Goal: Consume media (video, audio): Consume media (video, audio)

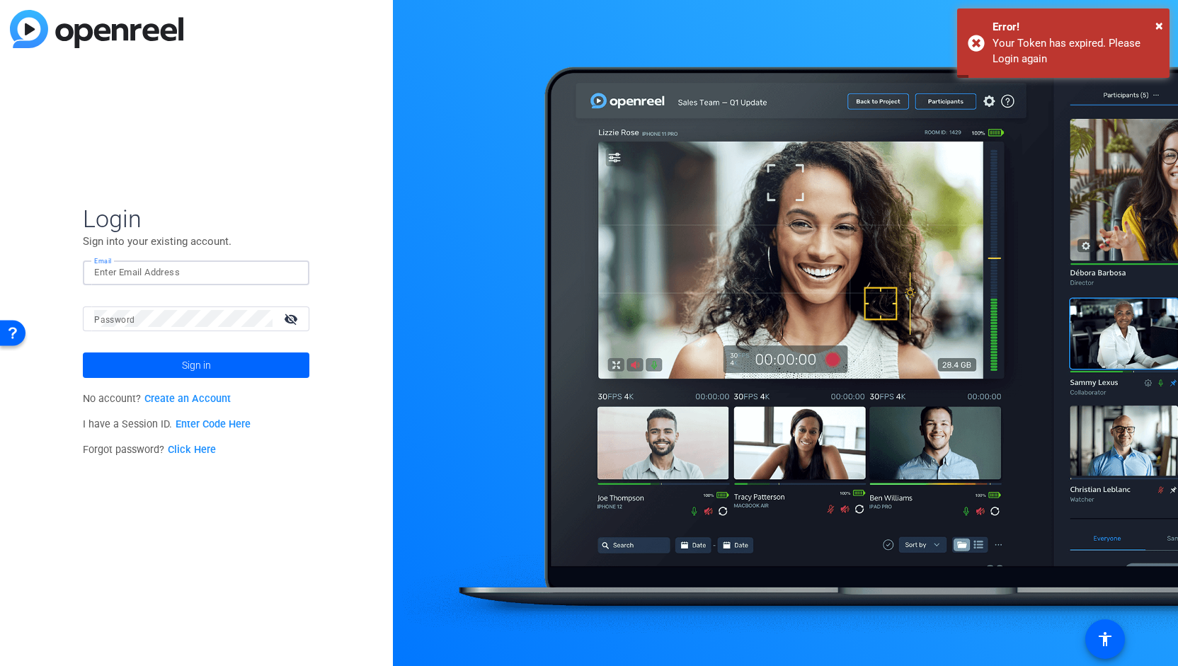
click at [147, 270] on input "Email" at bounding box center [196, 272] width 204 height 17
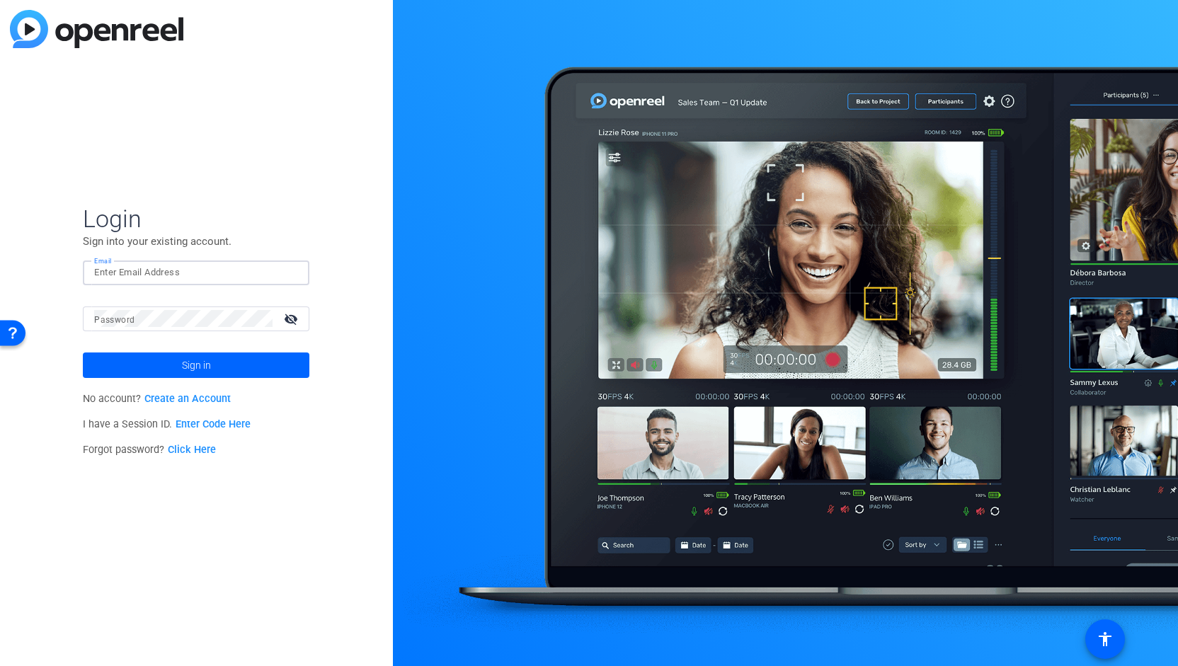
type input "[PERSON_NAME][EMAIL_ADDRESS][PERSON_NAME][DOMAIN_NAME]"
click at [83, 352] on button "Sign in" at bounding box center [196, 364] width 226 height 25
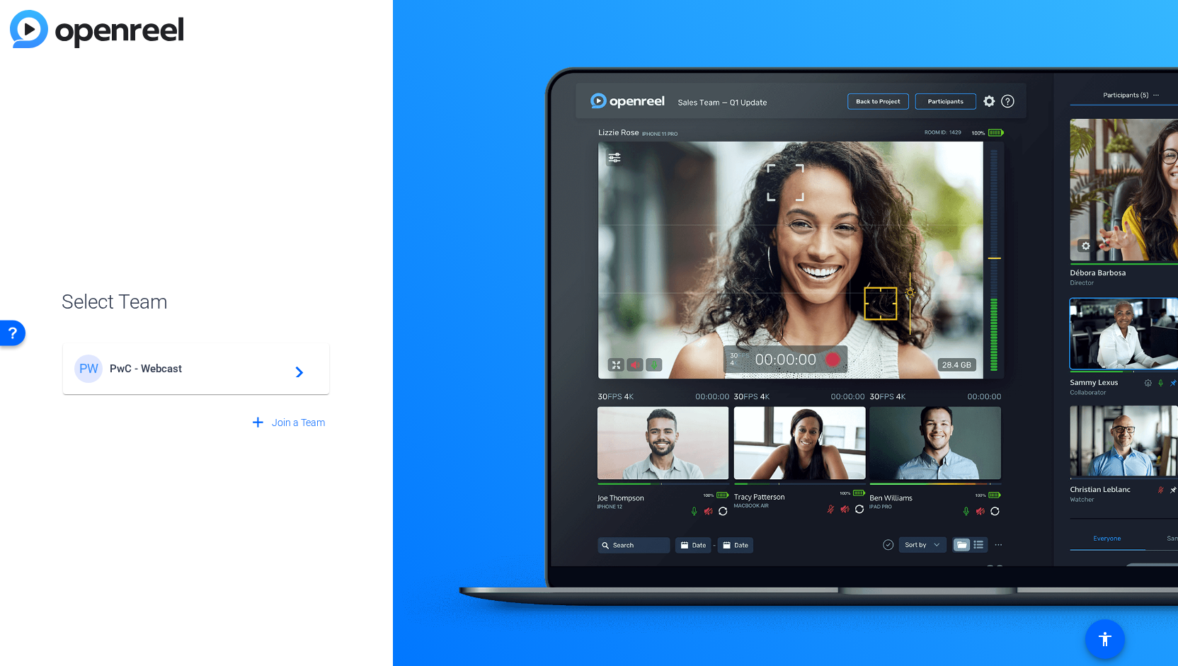
click at [146, 369] on span "PwC - Webcast" at bounding box center [198, 368] width 177 height 13
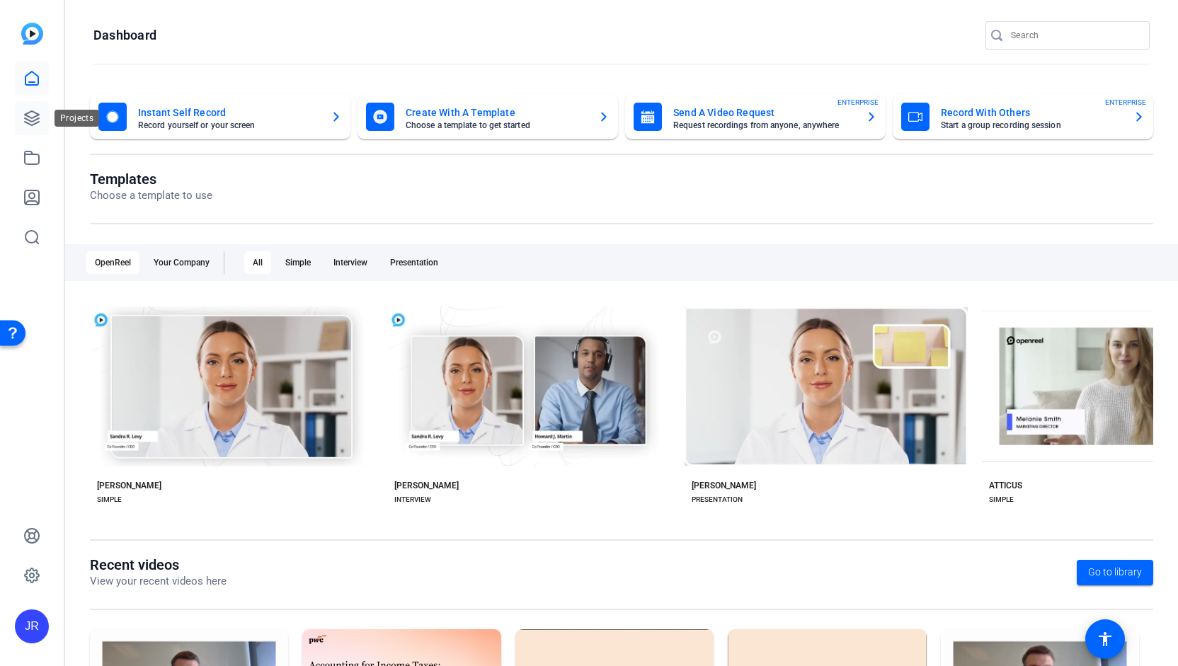
click at [31, 120] on icon at bounding box center [31, 118] width 17 height 17
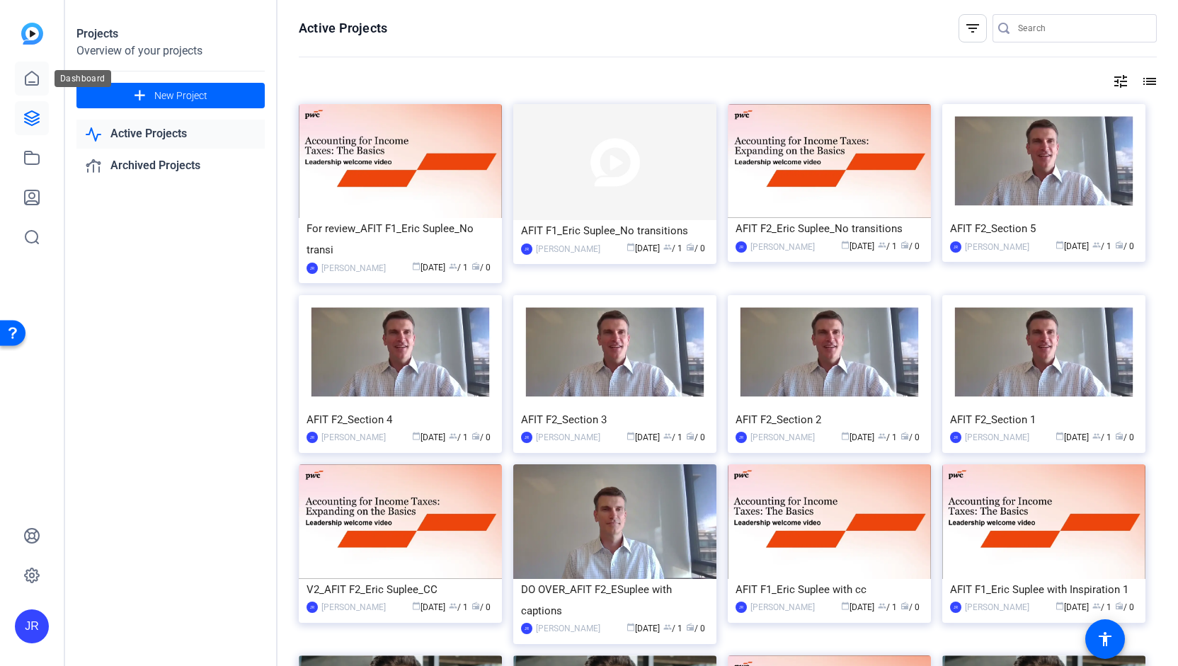
click at [24, 84] on icon at bounding box center [31, 78] width 17 height 17
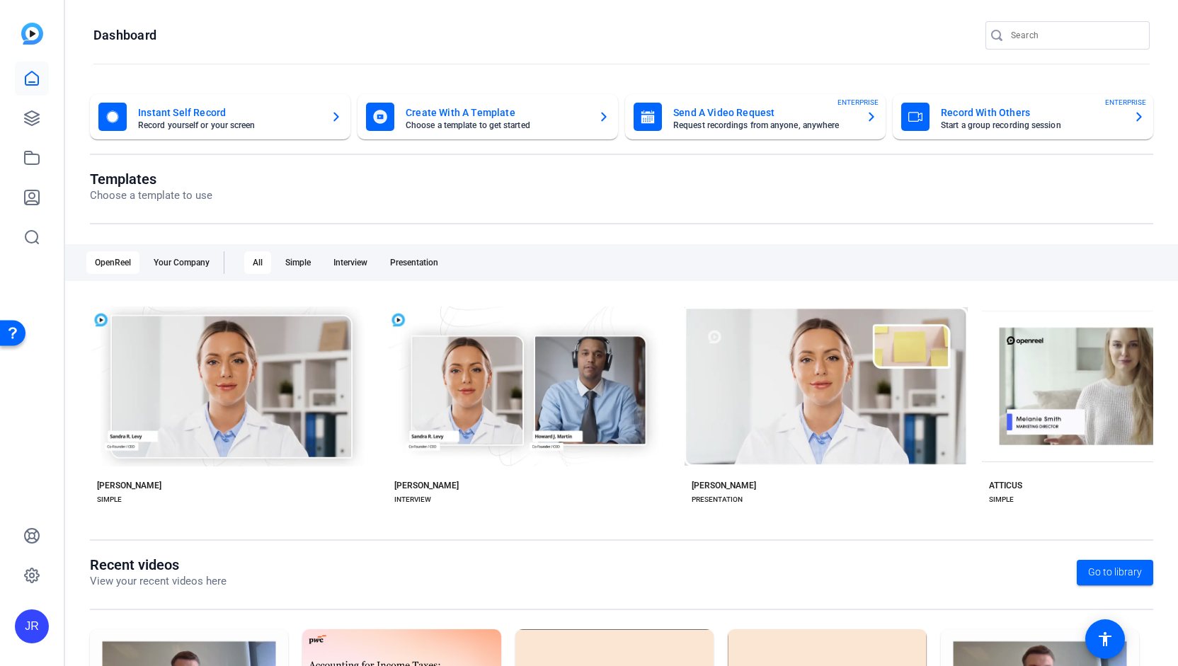
click at [719, 108] on mat-card-title "Send A Video Request" at bounding box center [763, 112] width 181 height 17
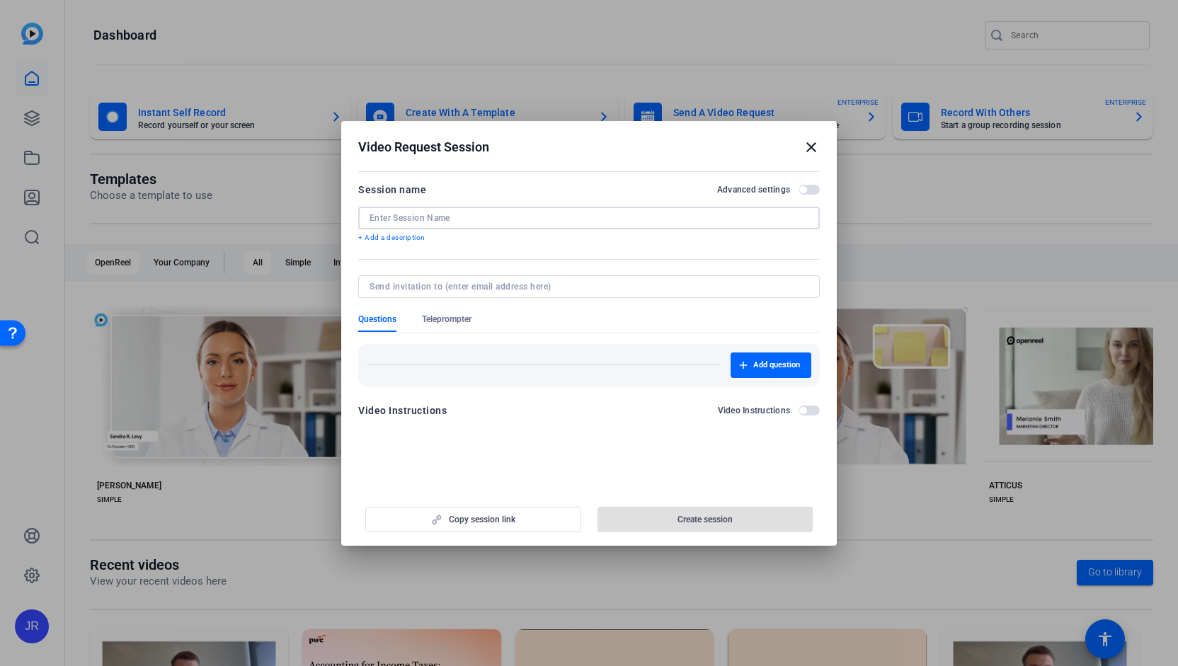
click at [387, 212] on input at bounding box center [588, 217] width 439 height 11
paste input "Leadership Filming"
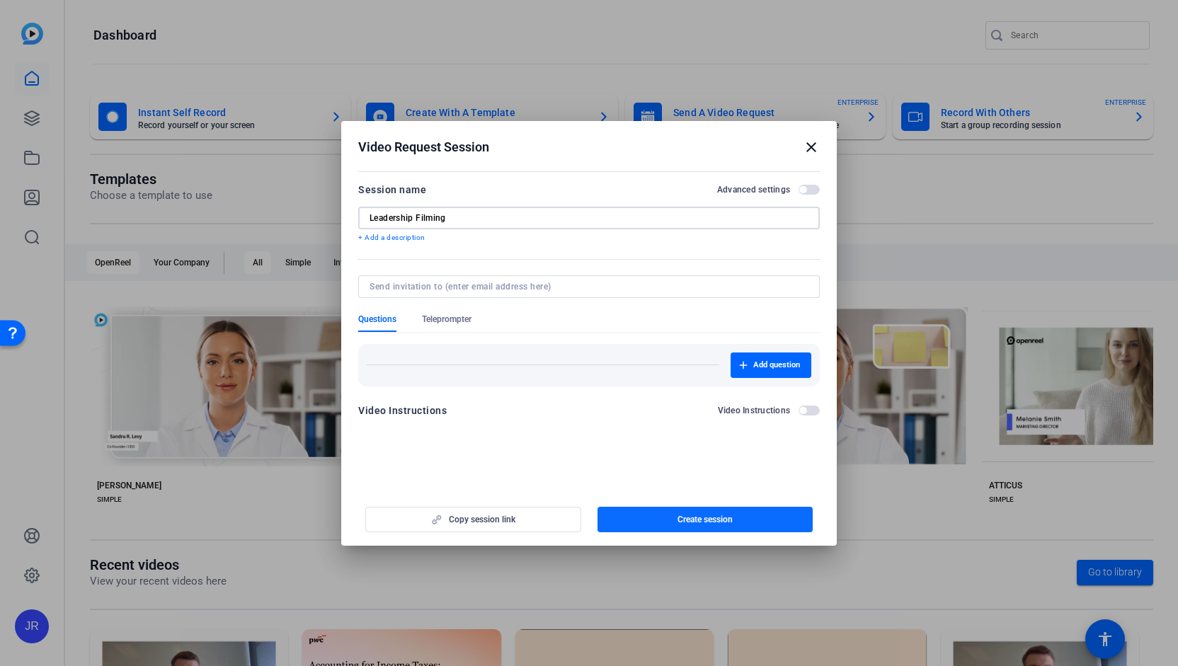
type input "Leadership Filming"
click at [713, 526] on span "button" at bounding box center [705, 519] width 216 height 34
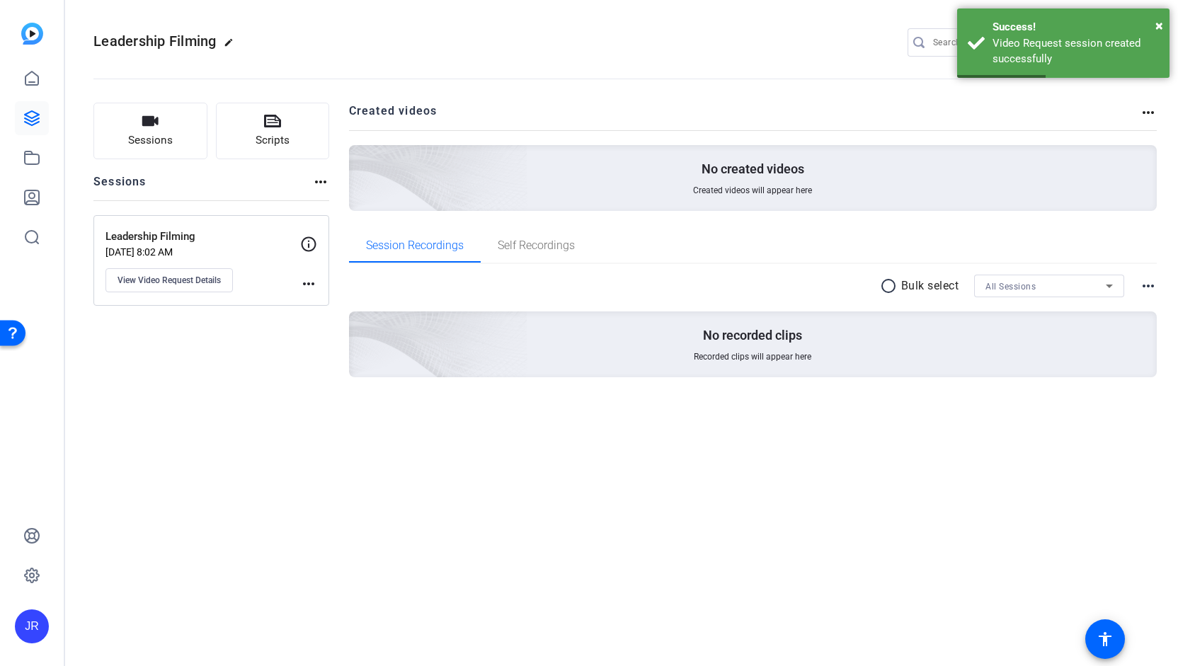
click at [311, 283] on mat-icon "more_horiz" at bounding box center [308, 283] width 17 height 17
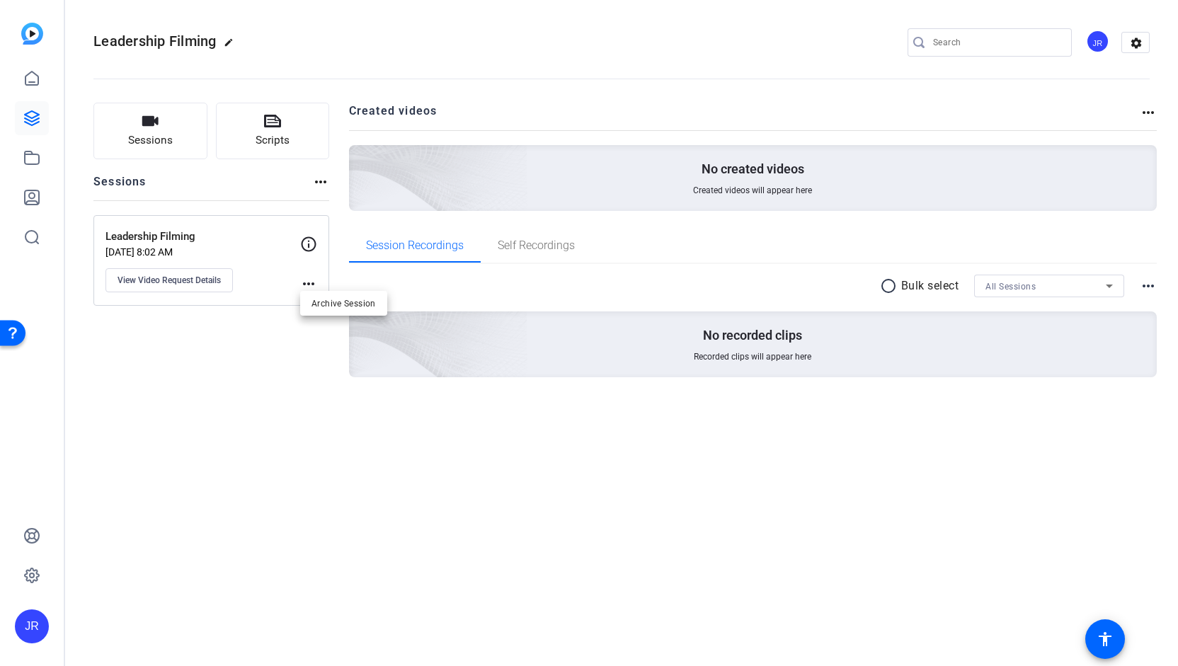
click at [188, 253] on div at bounding box center [589, 333] width 1178 height 666
click at [177, 276] on span "View Video Request Details" at bounding box center [168, 280] width 103 height 11
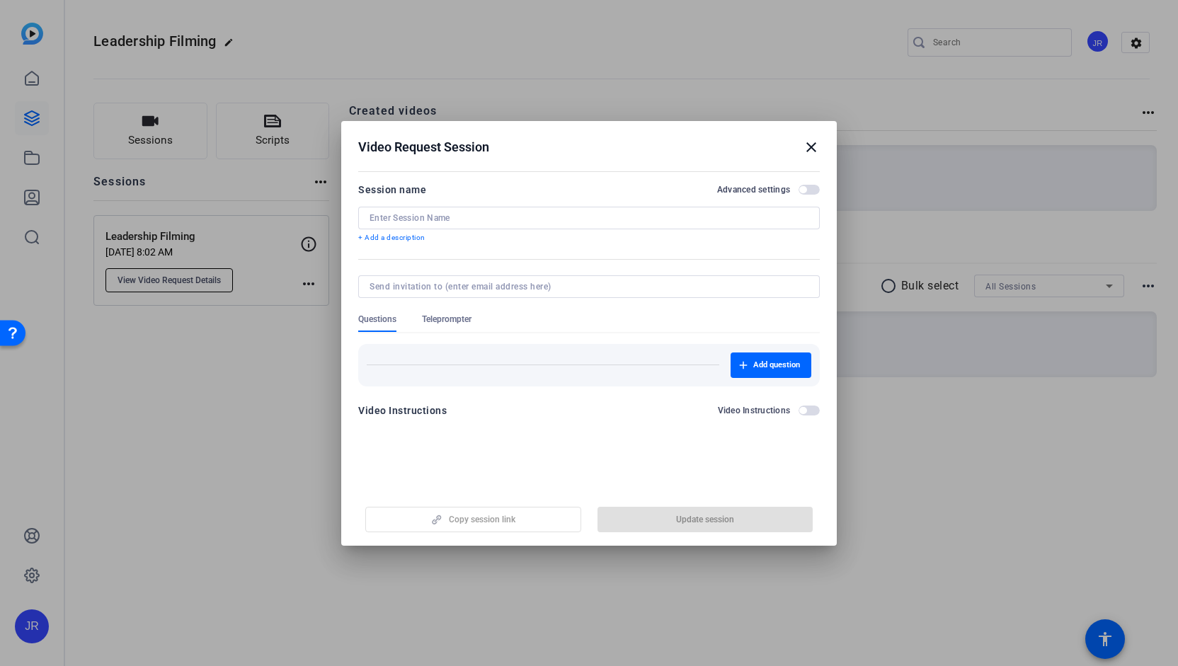
type input "Leadership Filming"
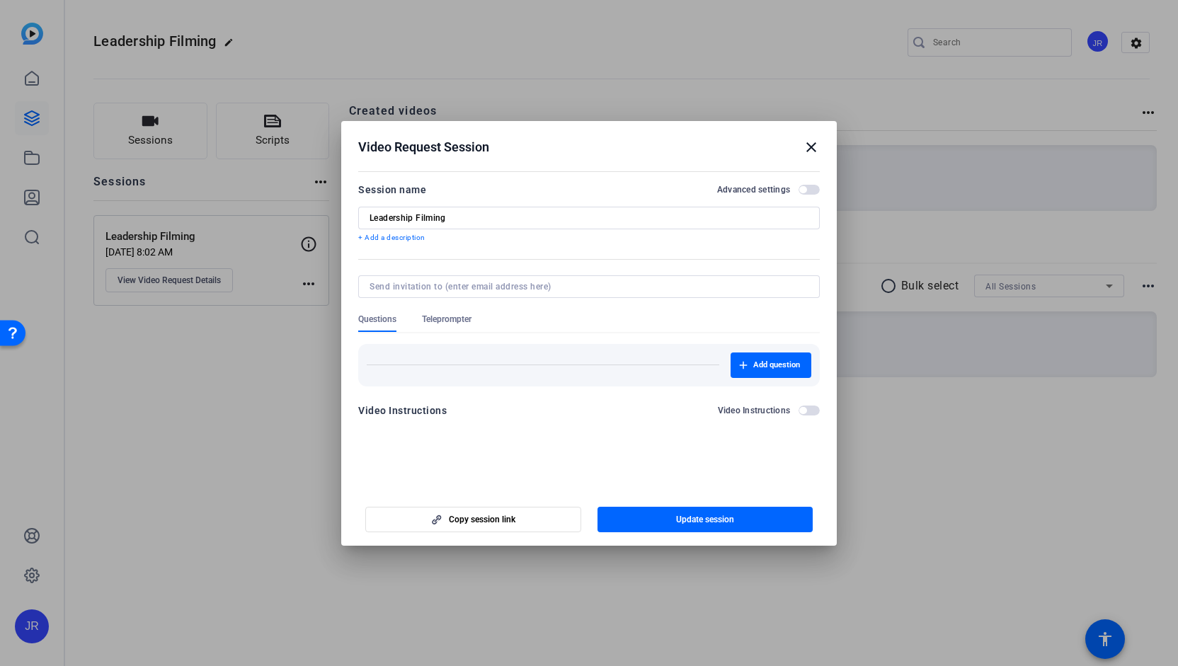
click at [812, 150] on mat-icon "close" at bounding box center [811, 147] width 17 height 17
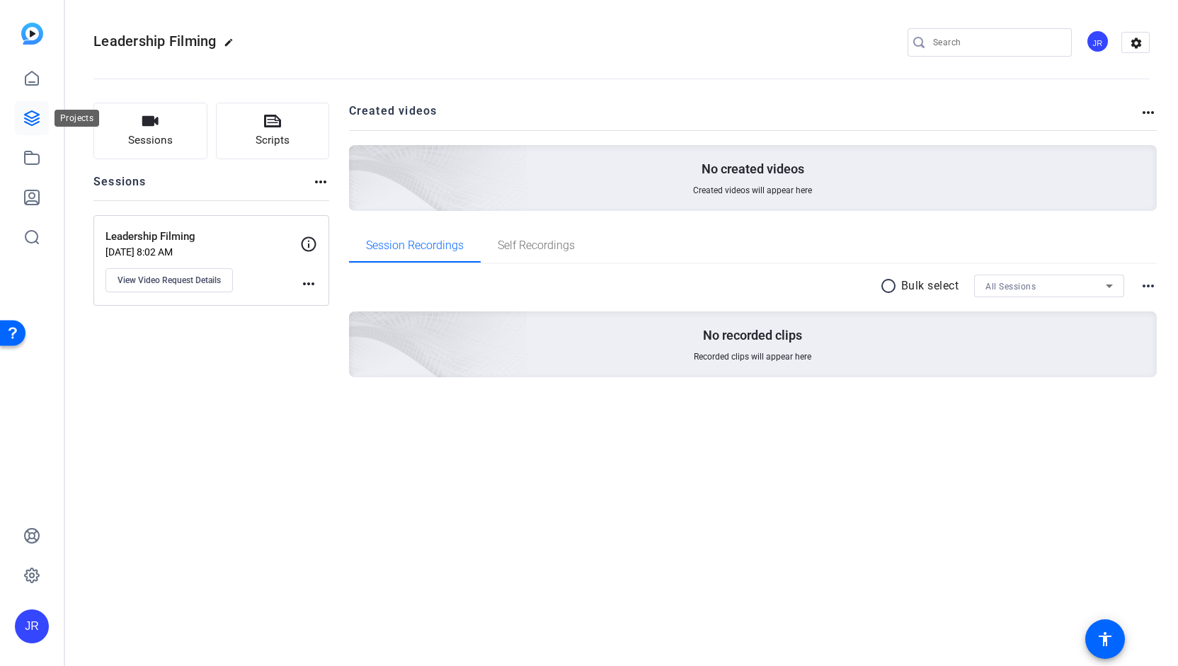
click at [33, 118] on icon at bounding box center [32, 118] width 14 height 14
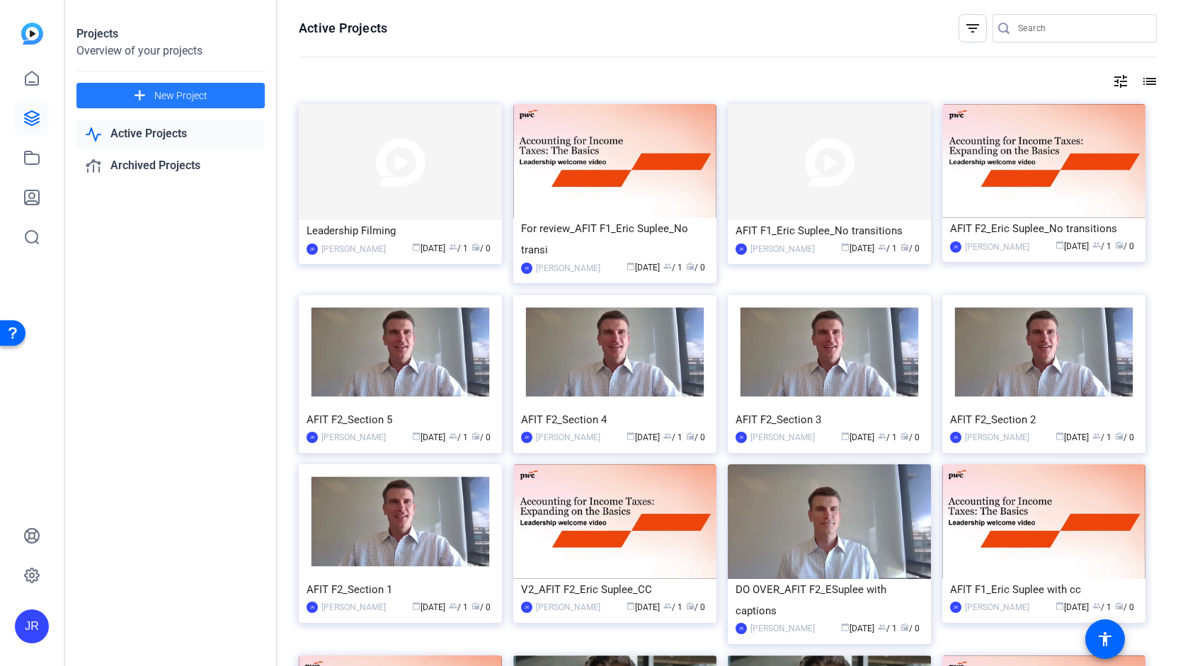
click at [162, 93] on span "New Project" at bounding box center [180, 95] width 53 height 15
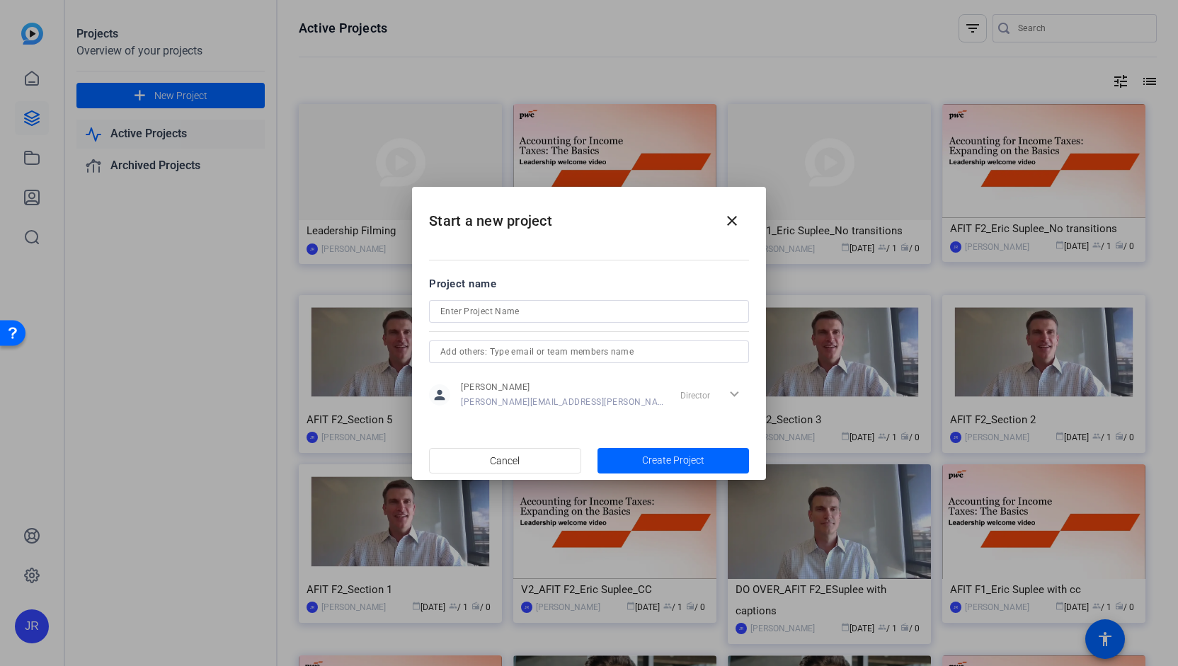
click at [352, 234] on div at bounding box center [589, 333] width 1178 height 666
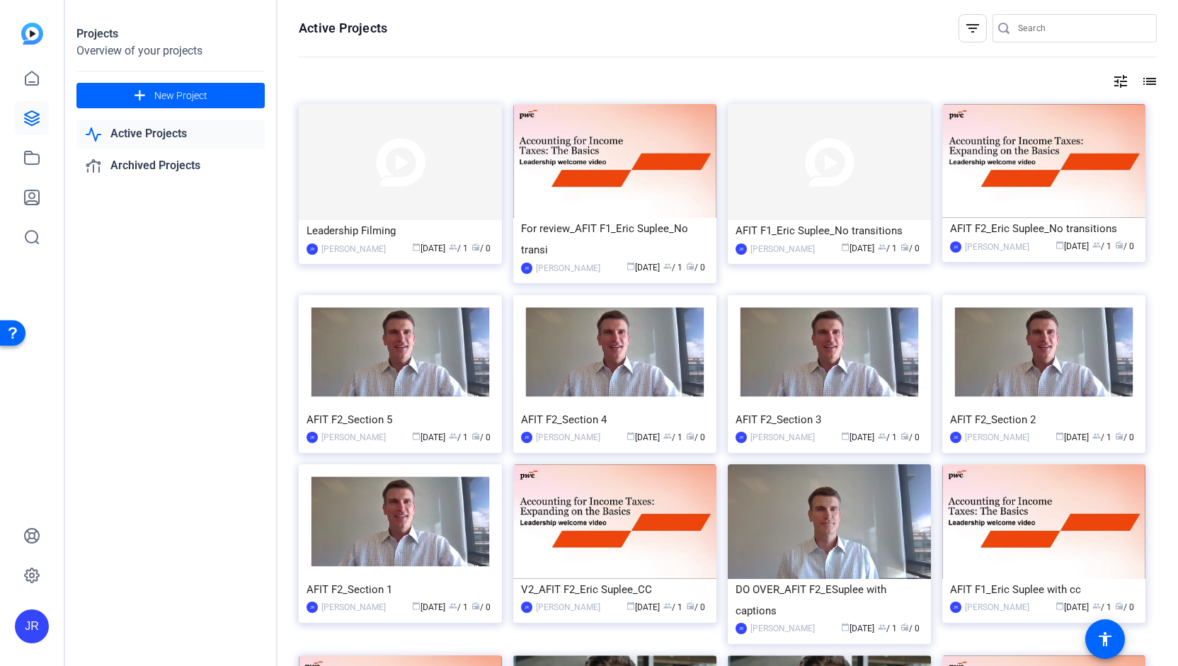
click at [352, 234] on div "Leadership Filming" at bounding box center [400, 230] width 188 height 21
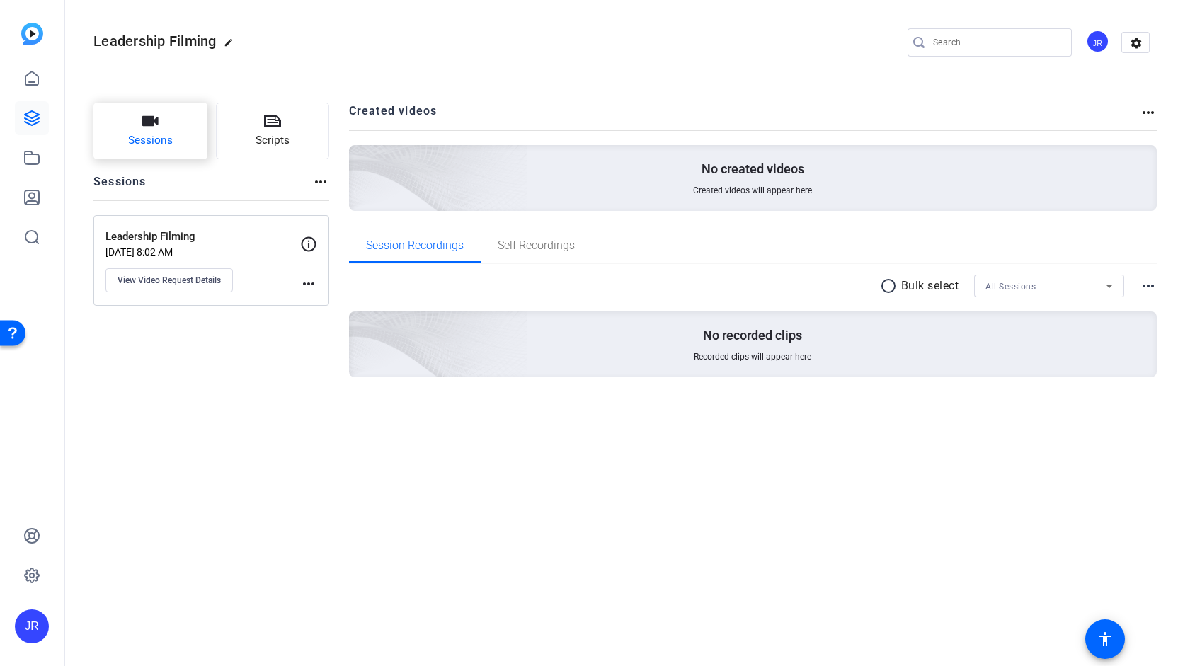
click at [167, 139] on span "Sessions" at bounding box center [150, 140] width 45 height 16
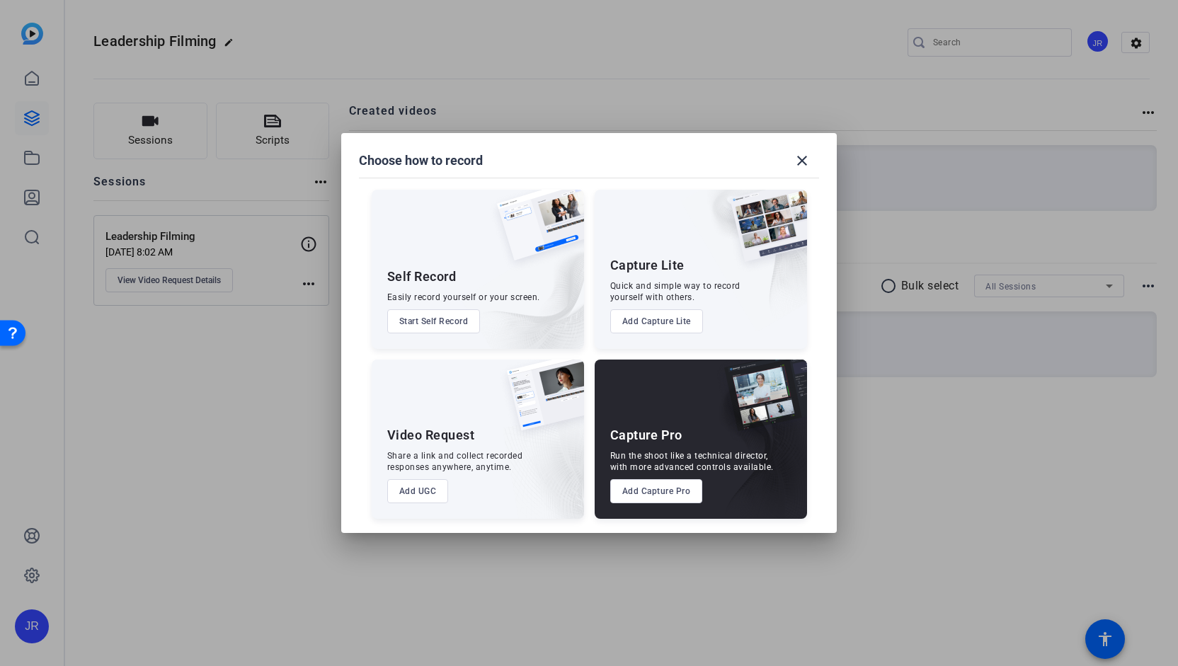
click at [686, 493] on button "Add Capture Pro" at bounding box center [656, 491] width 93 height 24
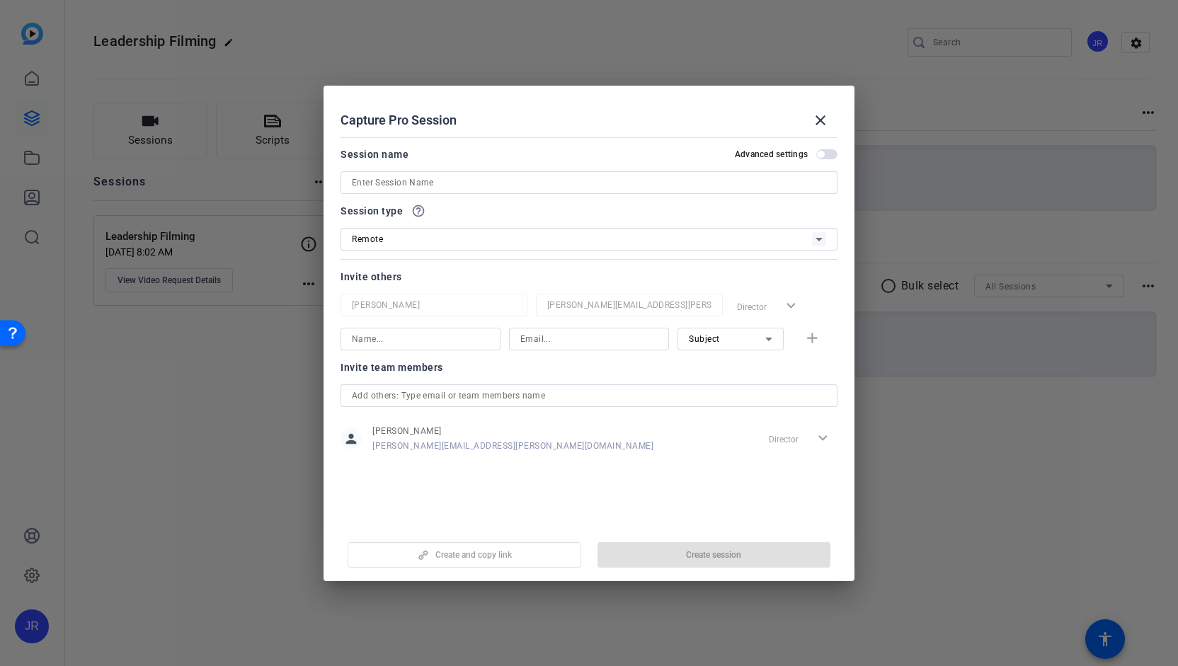
click at [426, 174] on input at bounding box center [589, 182] width 474 height 17
paste input "[URL][DOMAIN_NAME]"
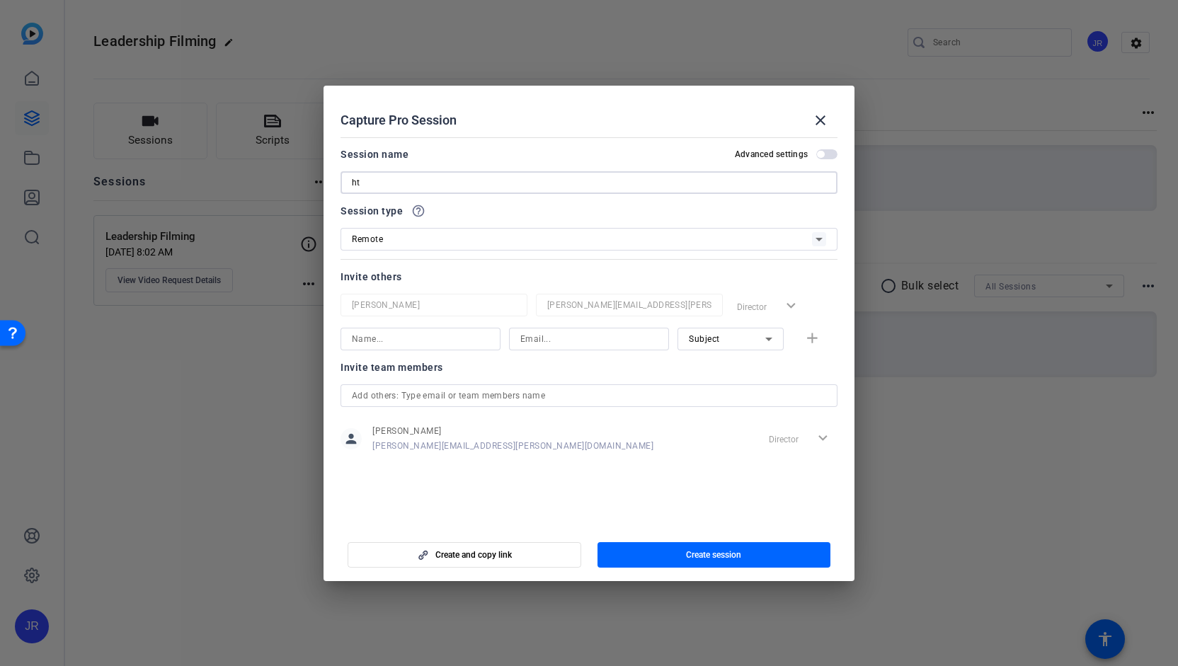
type input "h"
type input "Leadership filming"
click at [679, 558] on span "button" at bounding box center [714, 555] width 234 height 34
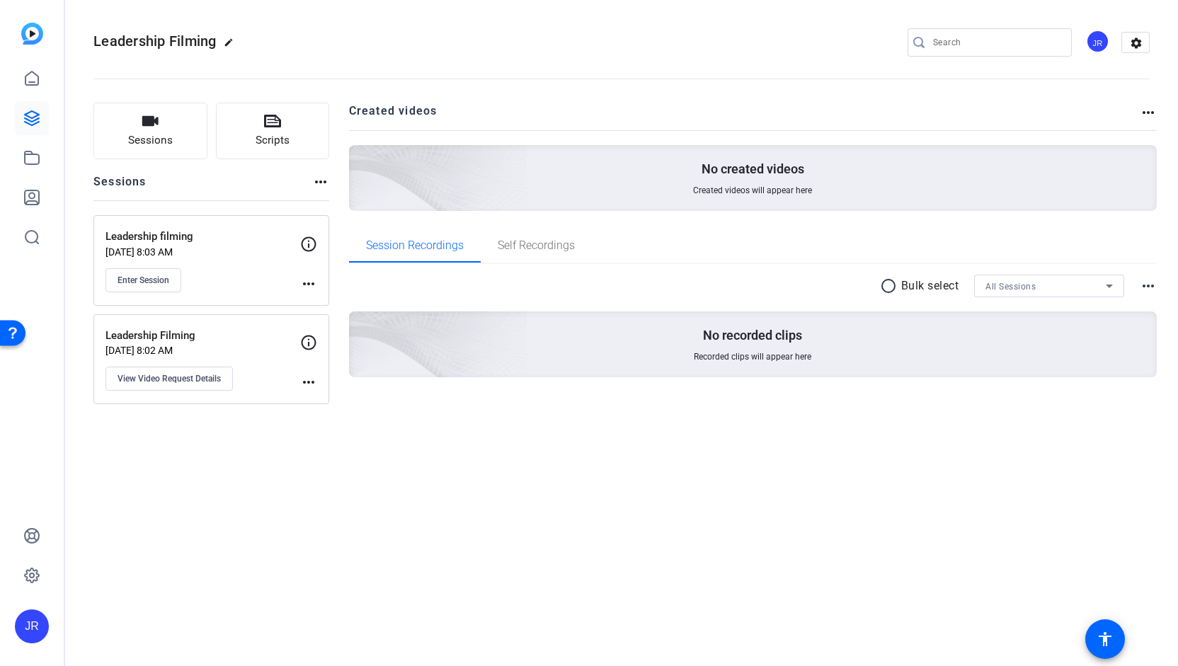
click at [311, 384] on mat-icon "more_horiz" at bounding box center [308, 382] width 17 height 17
click at [323, 404] on span "Archive Session" at bounding box center [343, 401] width 64 height 17
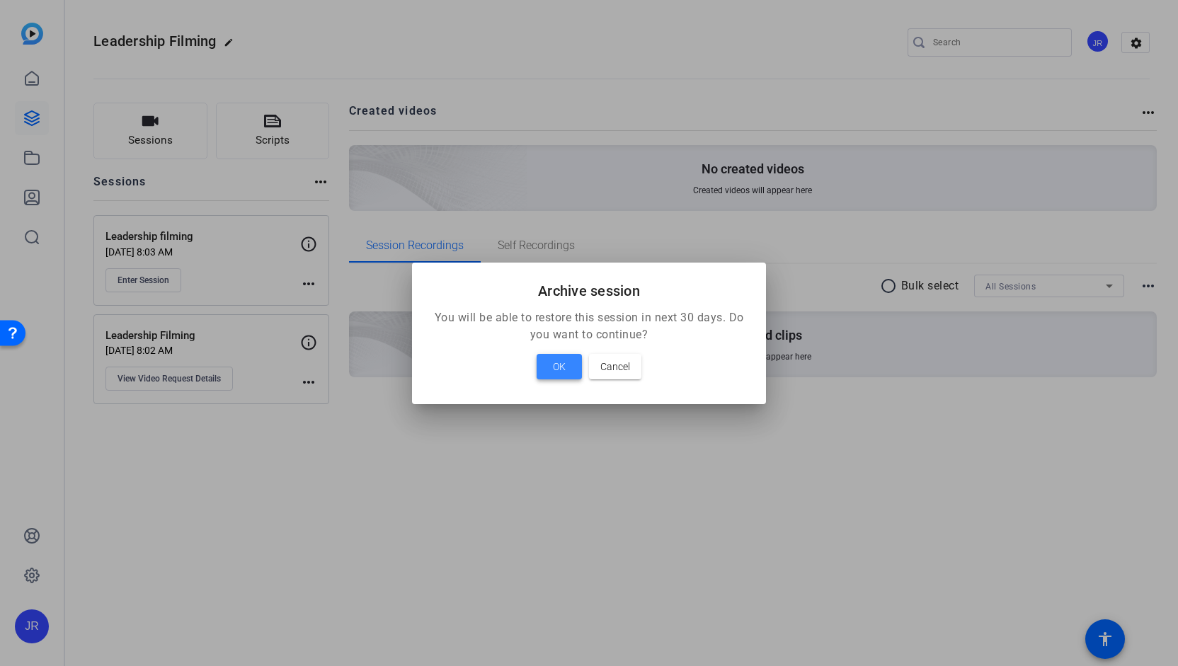
click at [567, 369] on span at bounding box center [558, 367] width 45 height 34
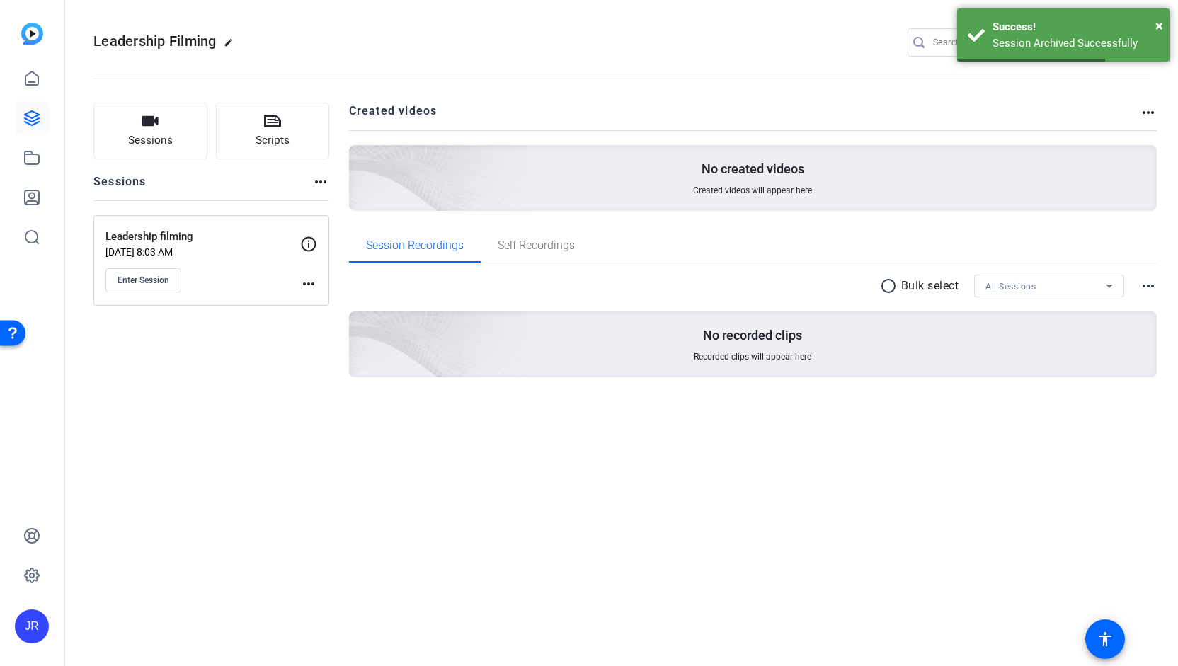
click at [304, 281] on mat-icon "more_horiz" at bounding box center [308, 283] width 17 height 17
click at [320, 302] on span "Edit Session" at bounding box center [343, 303] width 64 height 17
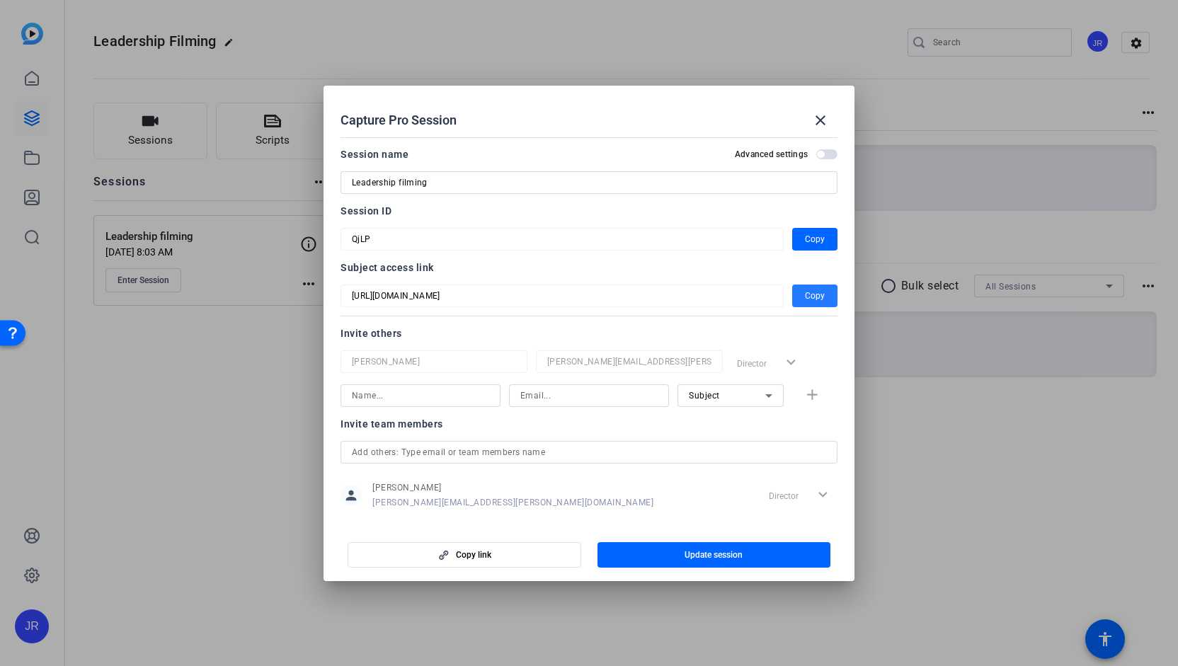
click at [809, 298] on span "Copy" at bounding box center [815, 295] width 20 height 17
click at [820, 120] on mat-icon "close" at bounding box center [820, 120] width 17 height 17
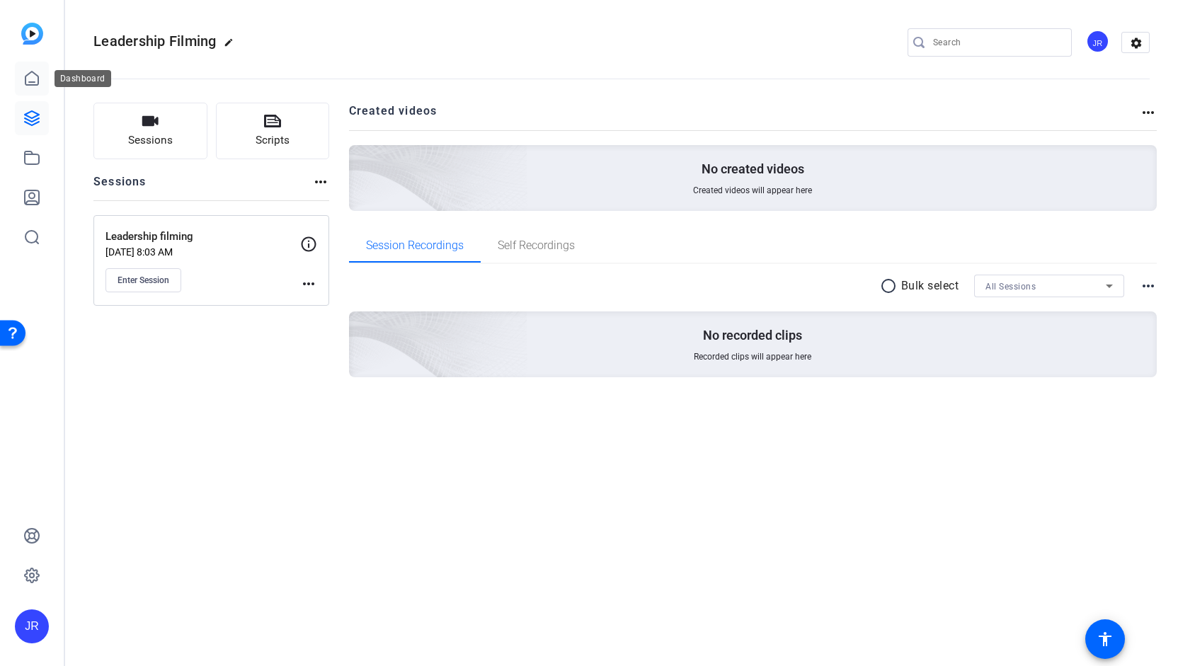
click at [38, 86] on icon at bounding box center [31, 78] width 17 height 17
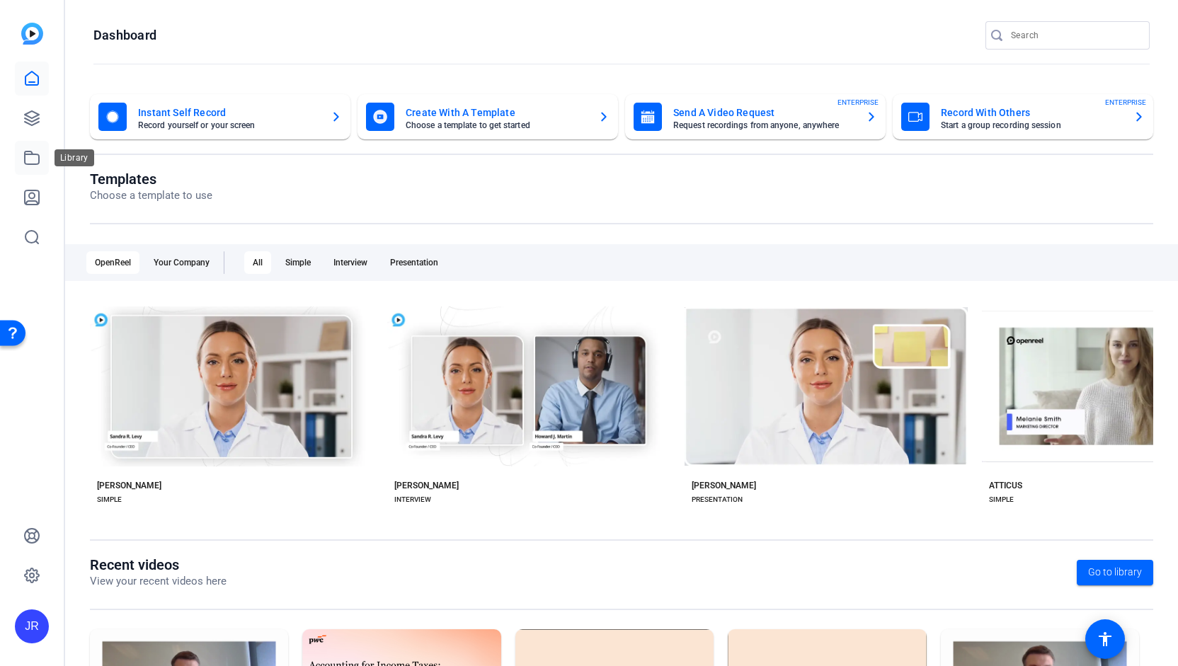
click at [31, 169] on link at bounding box center [32, 158] width 34 height 34
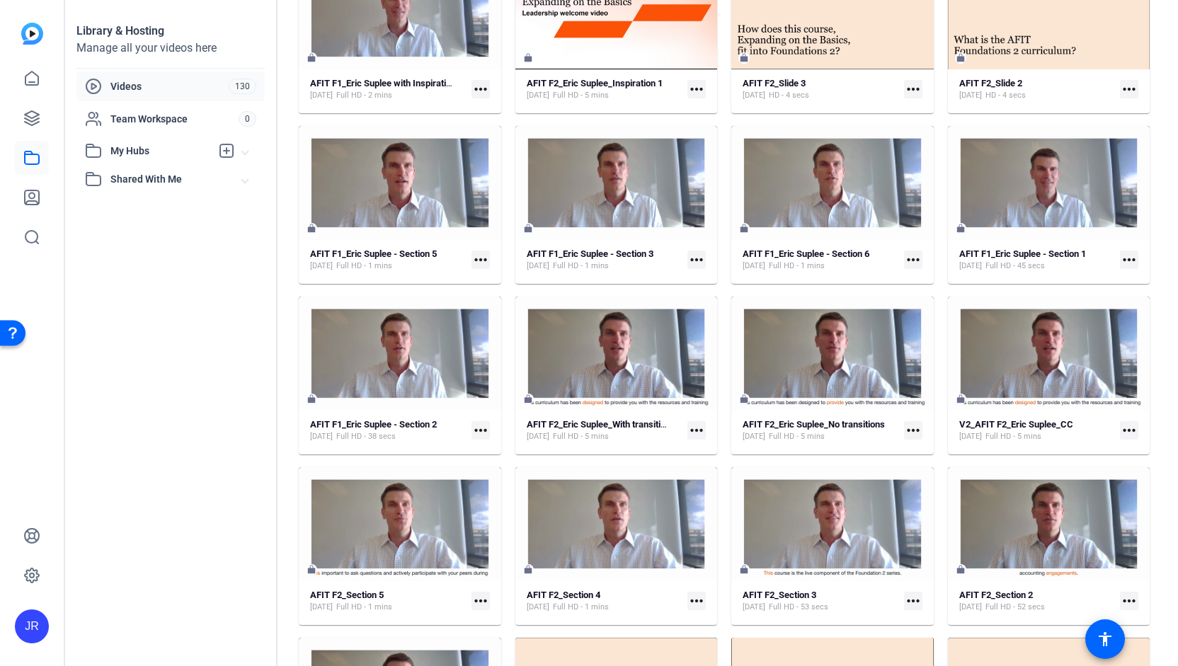
scroll to position [167, 0]
click at [1120, 432] on mat-icon "more_horiz" at bounding box center [1129, 431] width 18 height 18
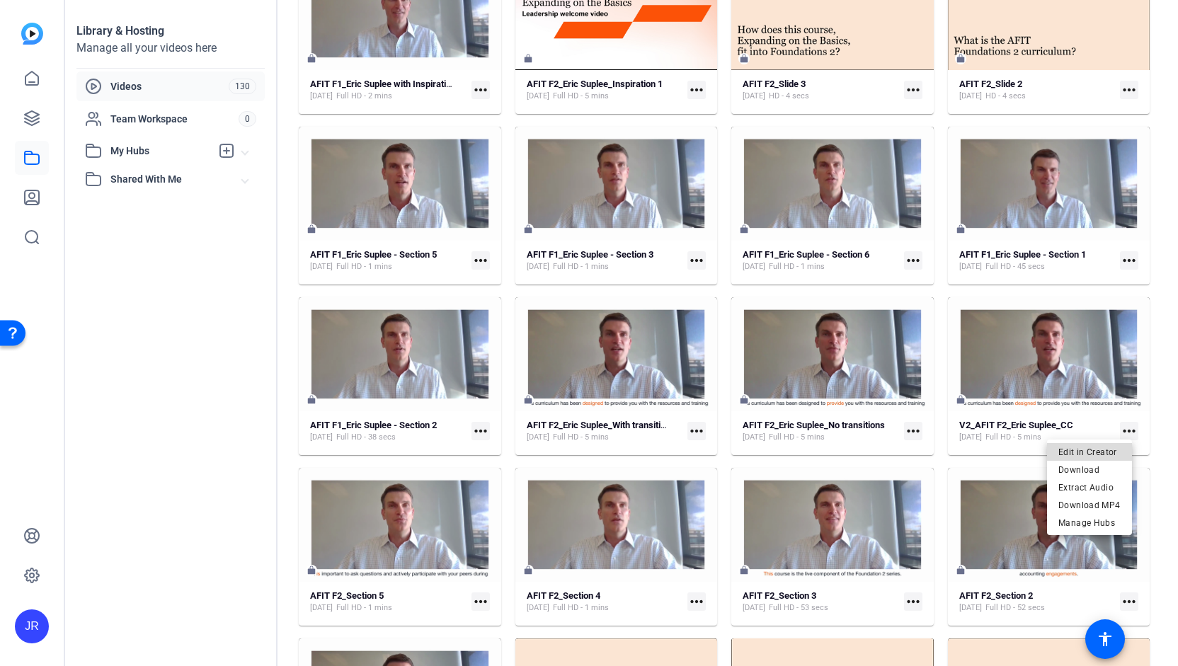
click at [1108, 451] on span "Edit in Creator" at bounding box center [1089, 451] width 62 height 17
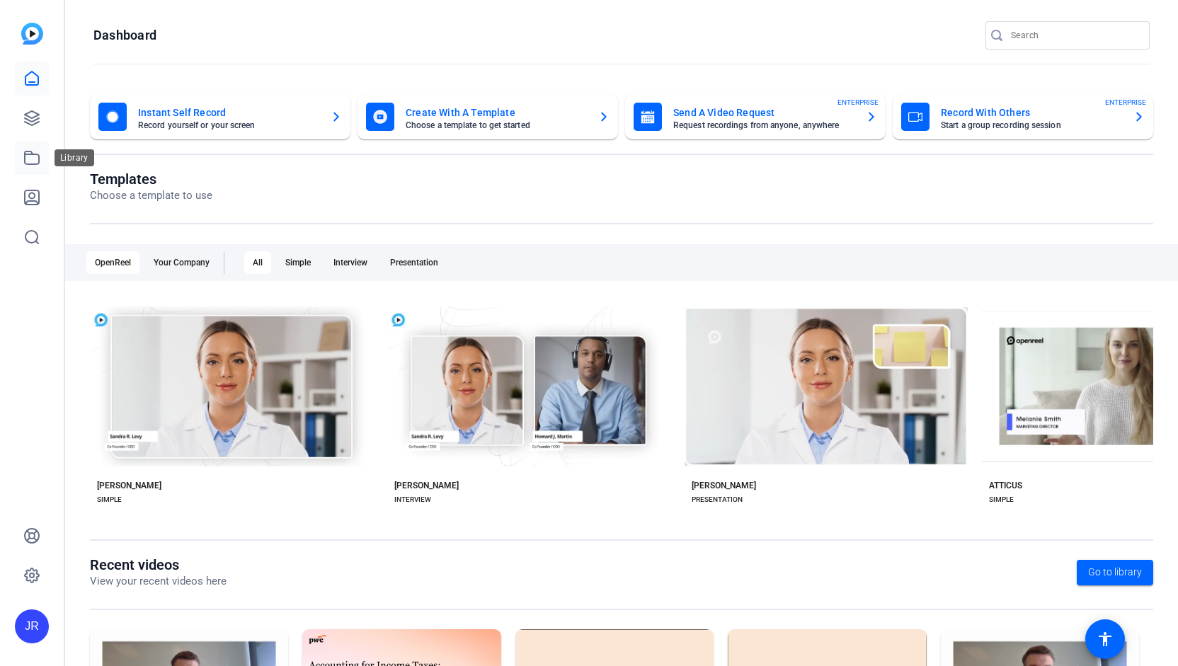
click at [30, 169] on link at bounding box center [32, 158] width 34 height 34
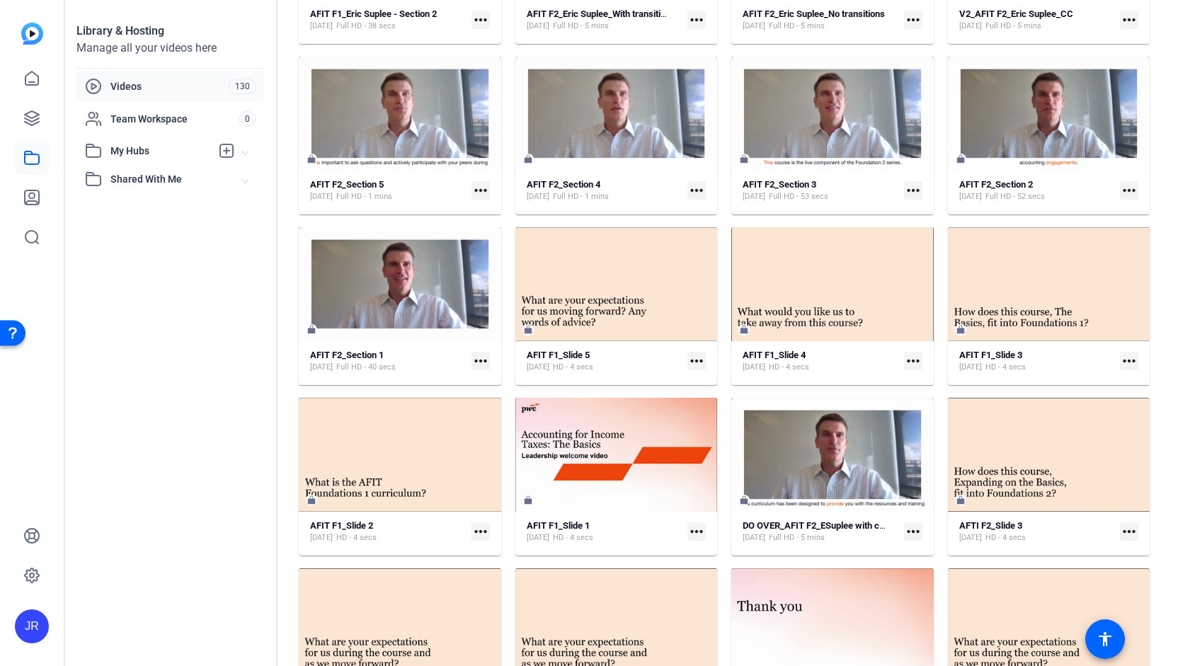
scroll to position [580, 0]
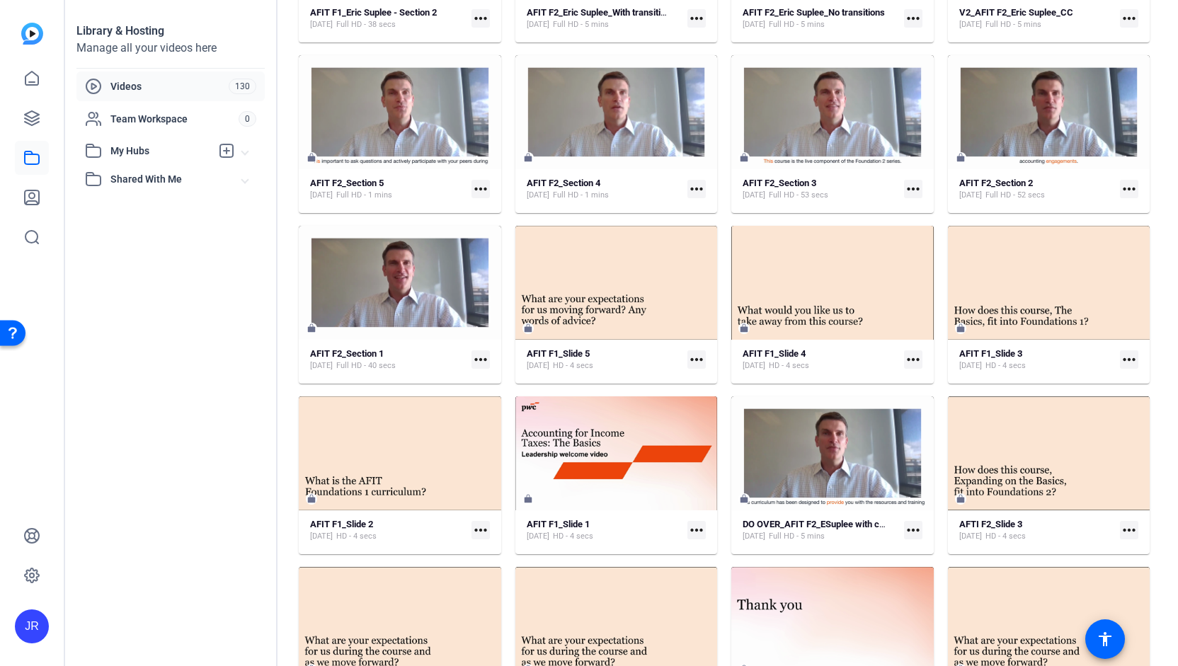
click at [910, 530] on mat-icon "more_horiz" at bounding box center [913, 530] width 18 height 18
click at [920, 551] on span "Edit in Creator" at bounding box center [940, 550] width 62 height 17
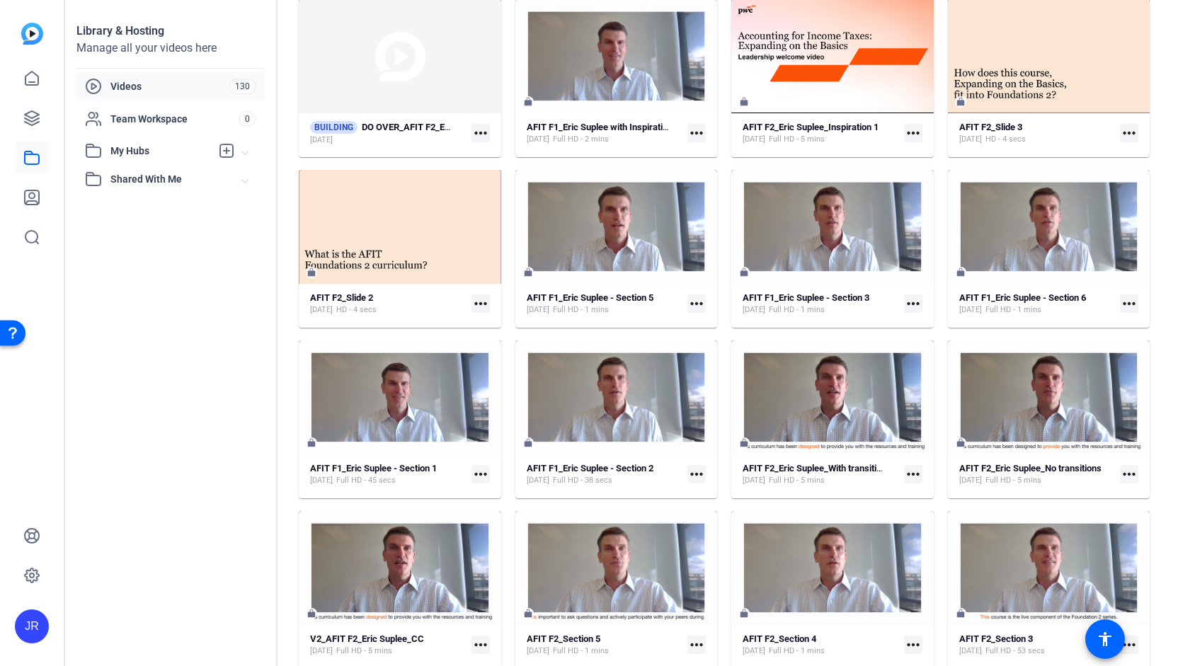
scroll to position [137, 0]
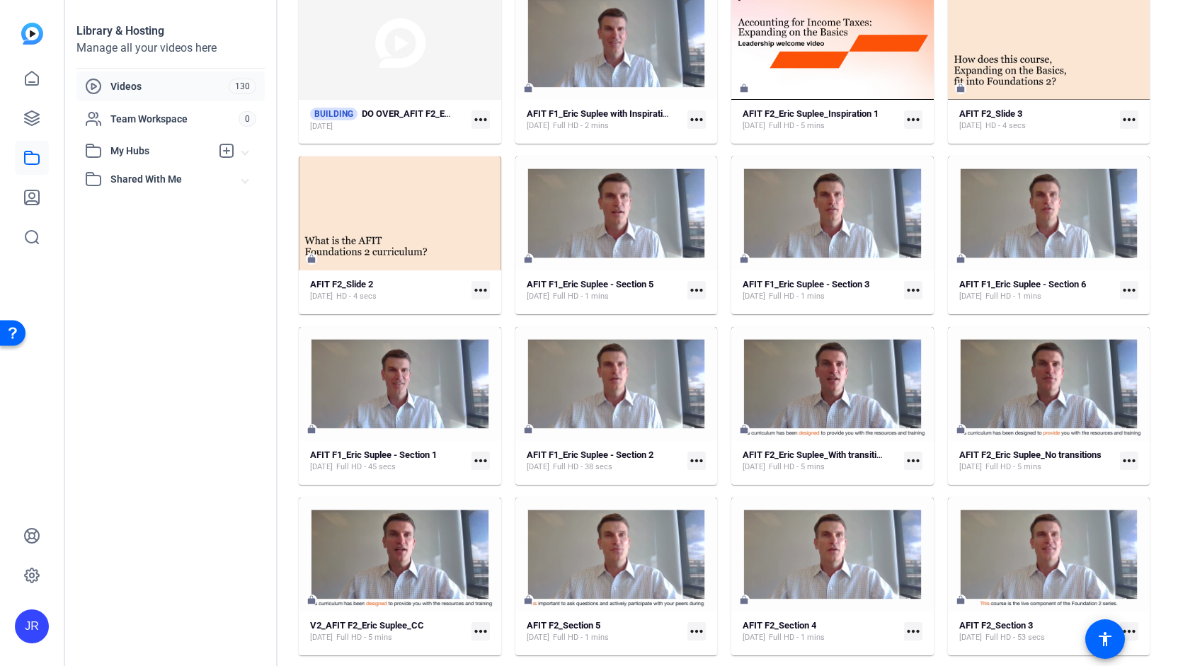
click at [478, 461] on mat-icon "more_horiz" at bounding box center [480, 461] width 18 height 18
click at [412, 403] on div at bounding box center [589, 333] width 1178 height 666
click at [398, 459] on strong "AFIT F1_Eric Suplee - Section 1" at bounding box center [373, 454] width 127 height 11
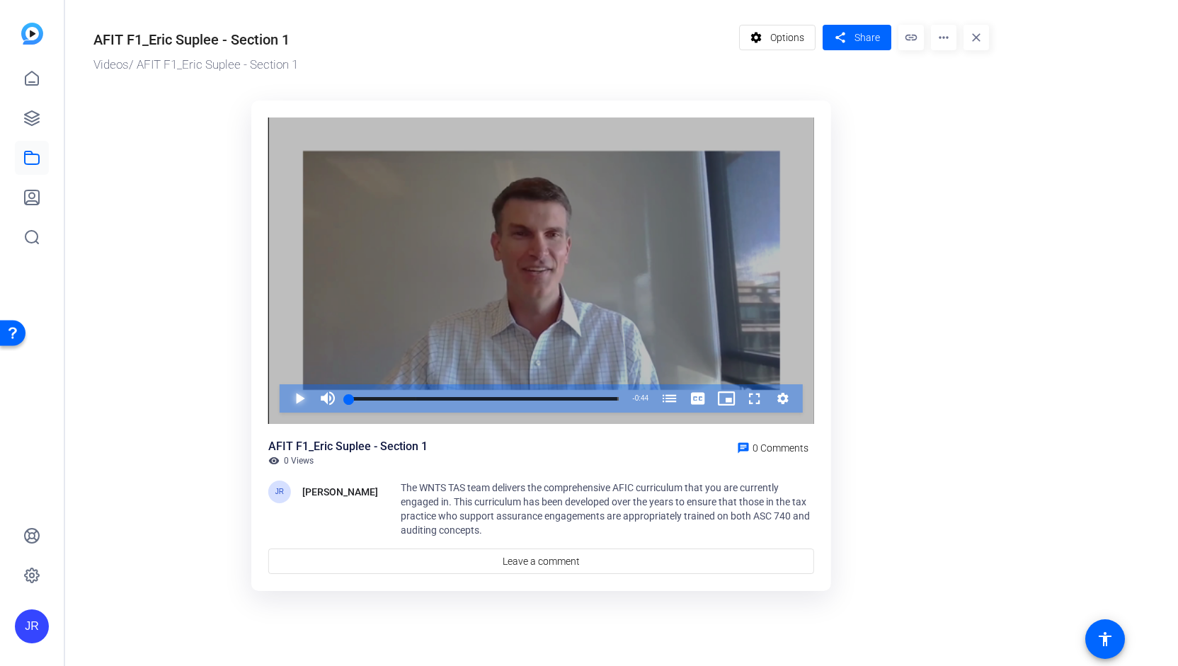
click at [285, 400] on span "Video Player" at bounding box center [285, 398] width 0 height 28
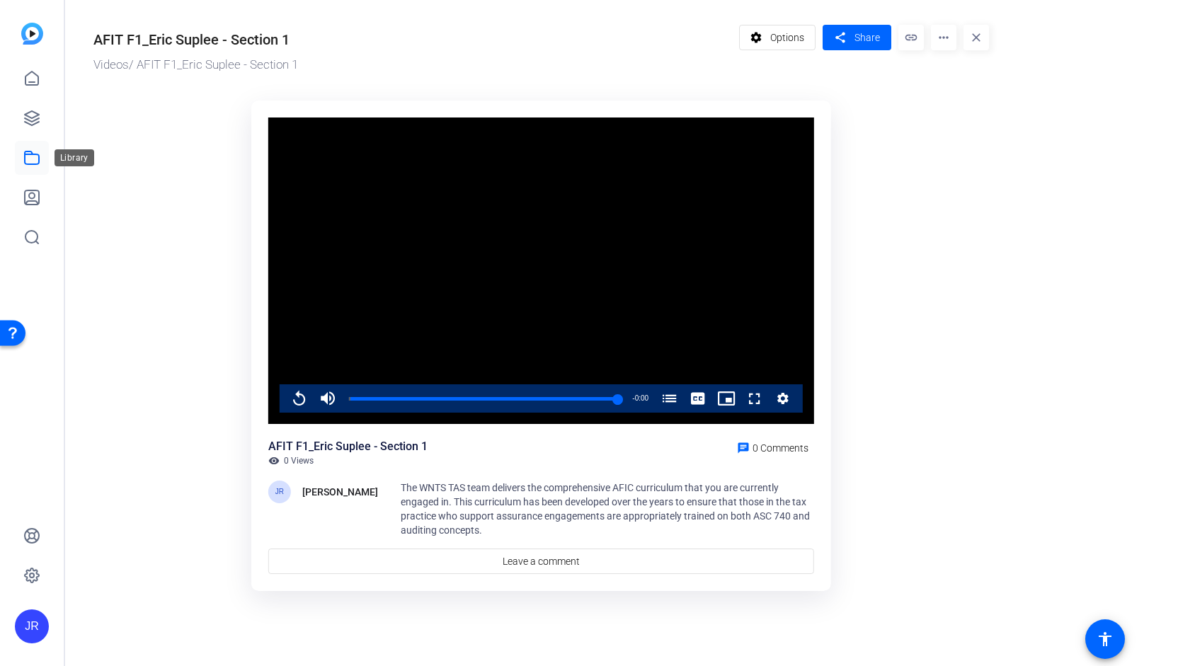
click at [30, 163] on icon at bounding box center [32, 157] width 14 height 13
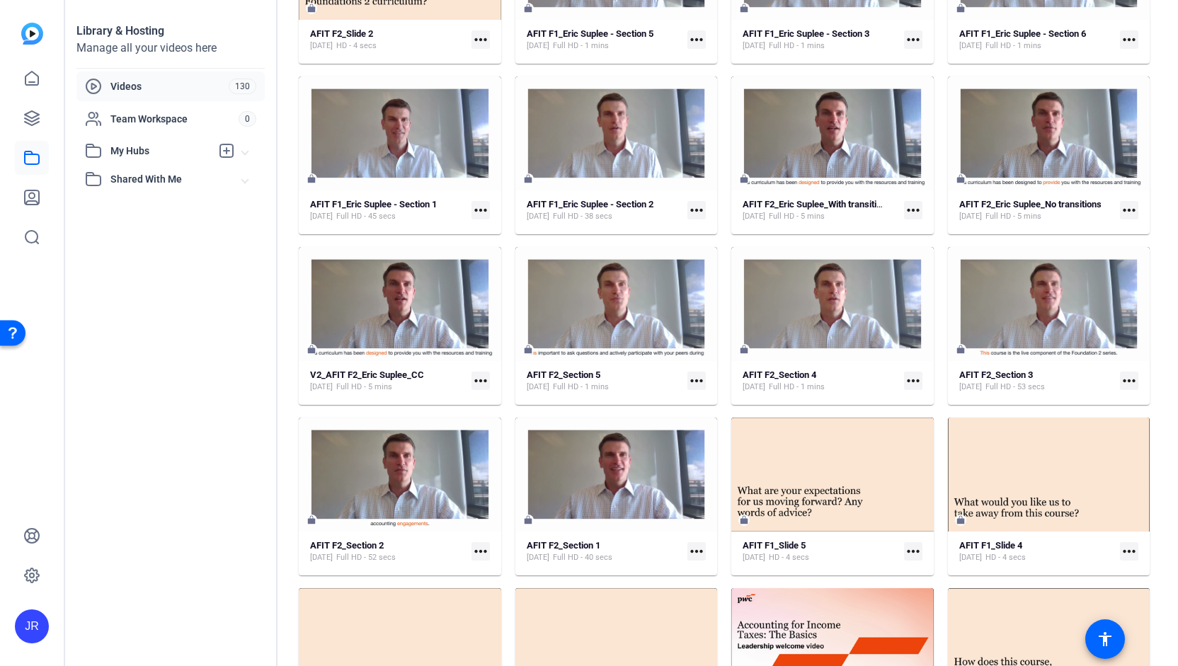
scroll to position [393, 0]
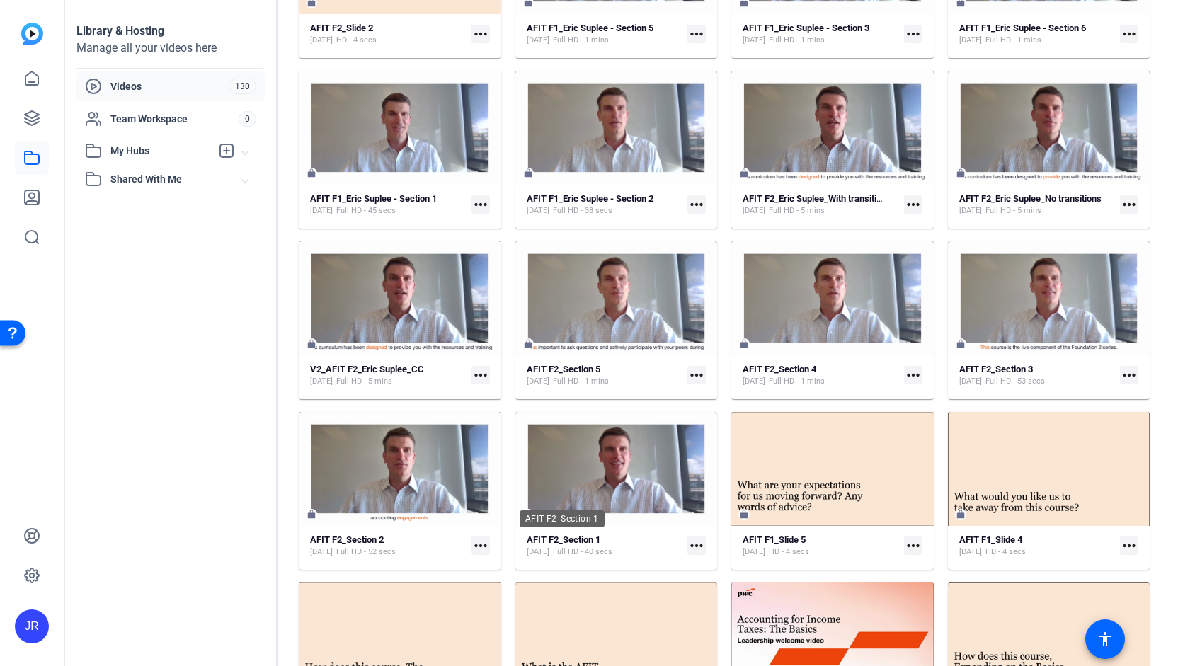
click at [575, 541] on strong "AFIT F2_Section 1" at bounding box center [564, 539] width 74 height 11
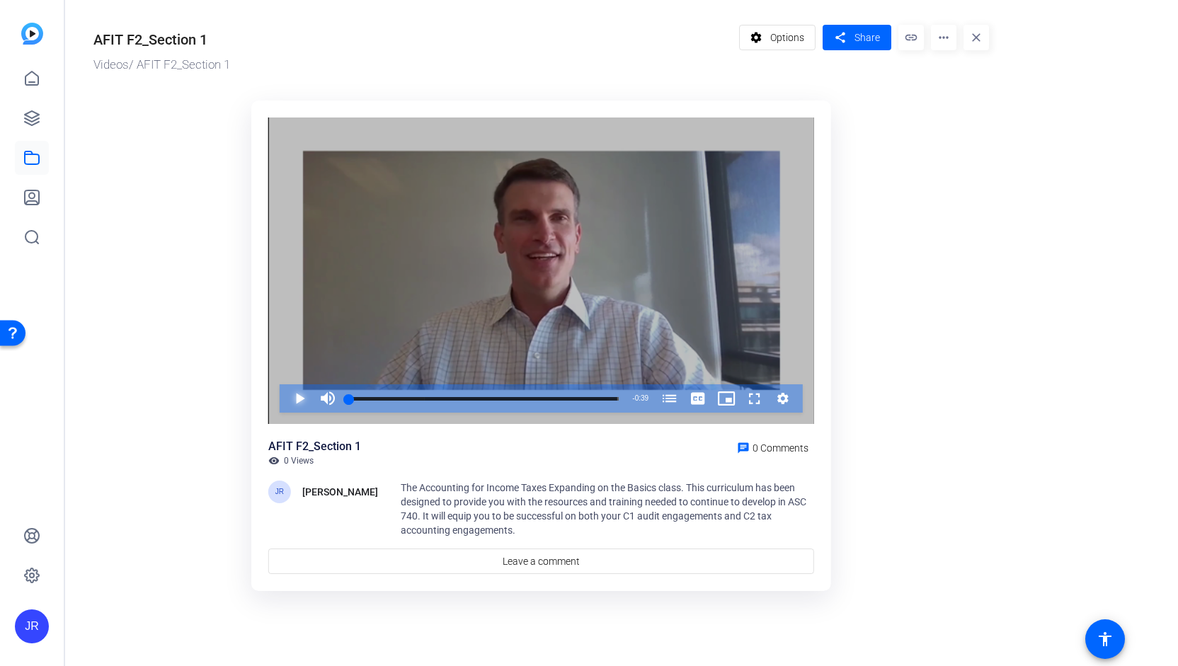
click at [285, 403] on span "Video Player" at bounding box center [285, 398] width 0 height 28
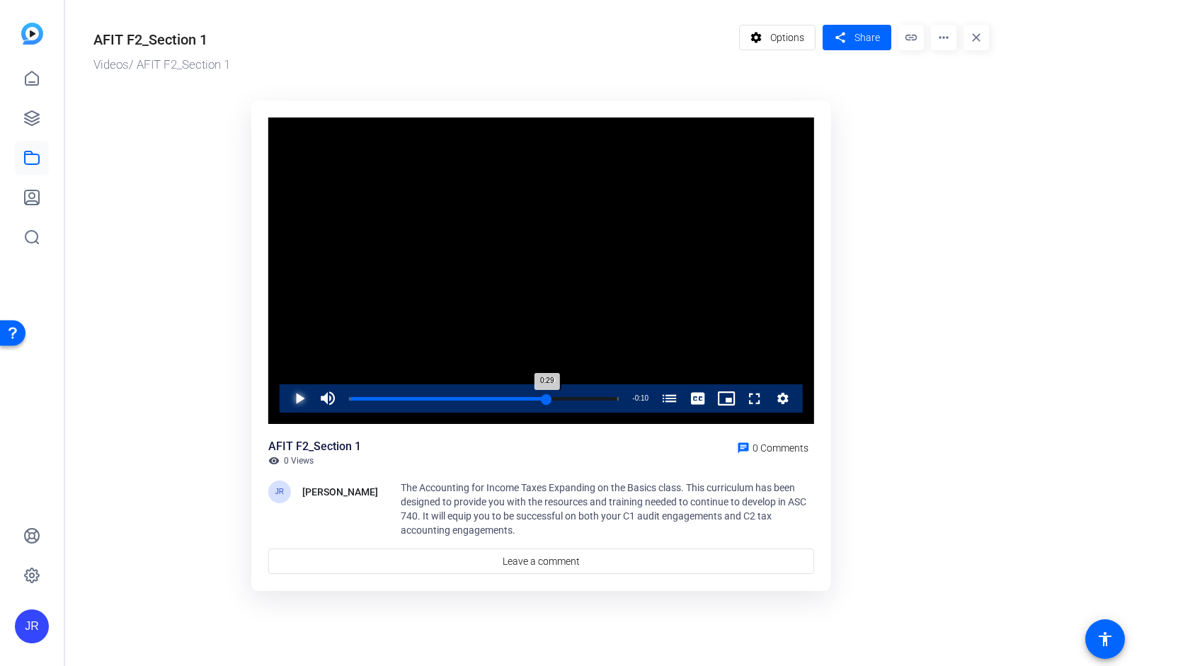
drag, startPoint x: 616, startPoint y: 396, endPoint x: 546, endPoint y: 398, distance: 69.4
click at [546, 398] on div "0:29" at bounding box center [448, 399] width 198 height 4
click at [285, 393] on span "Video Player" at bounding box center [285, 398] width 0 height 28
drag, startPoint x: 562, startPoint y: 394, endPoint x: 521, endPoint y: 398, distance: 41.2
click at [521, 398] on div "0:25" at bounding box center [435, 399] width 173 height 4
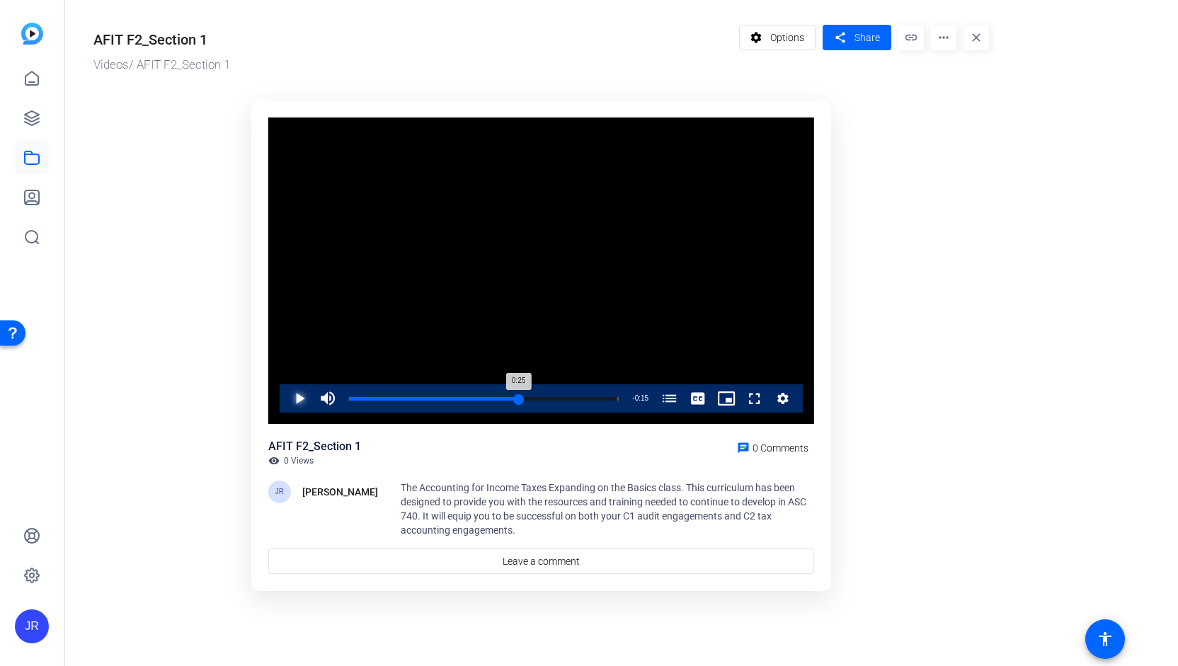
drag, startPoint x: 547, startPoint y: 394, endPoint x: 518, endPoint y: 393, distance: 29.1
click at [518, 397] on div "0:25" at bounding box center [434, 399] width 170 height 4
click at [285, 397] on span "Video Player" at bounding box center [285, 398] width 0 height 28
click at [944, 39] on mat-icon "more_horiz" at bounding box center [943, 37] width 25 height 25
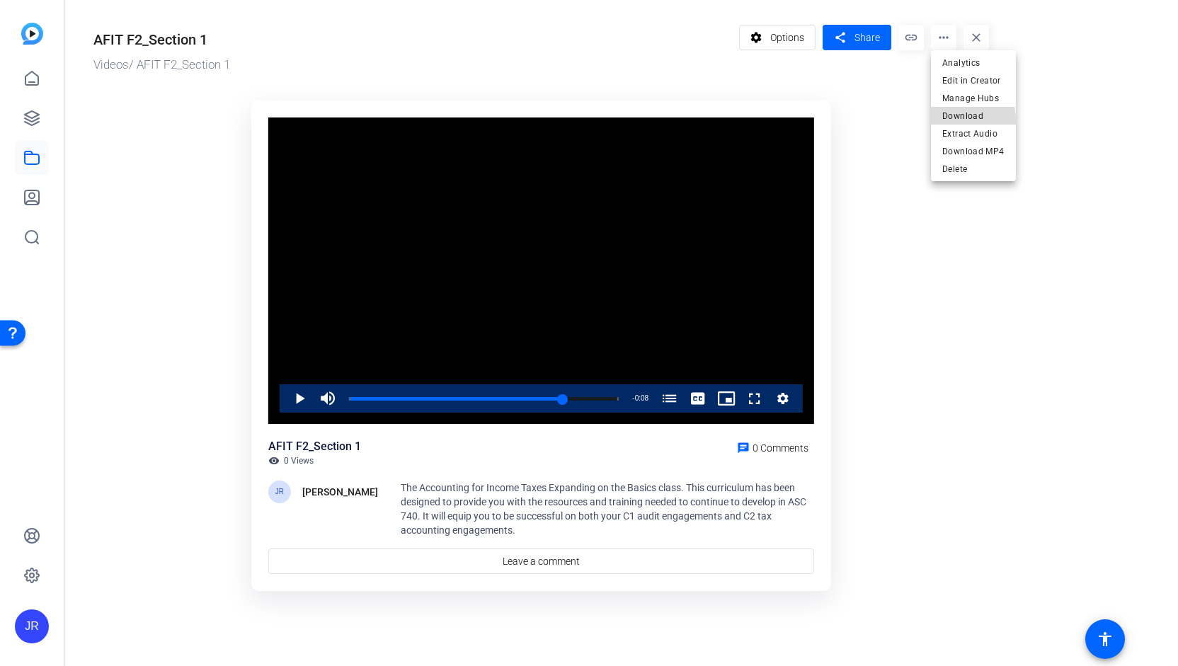
click at [955, 121] on span "Download" at bounding box center [973, 116] width 62 height 17
click at [955, 121] on ktd-grid "Video Player is loading. Play Video Play Mute Current Time 0:31 / Duration 0:39…" at bounding box center [540, 347] width 895 height 510
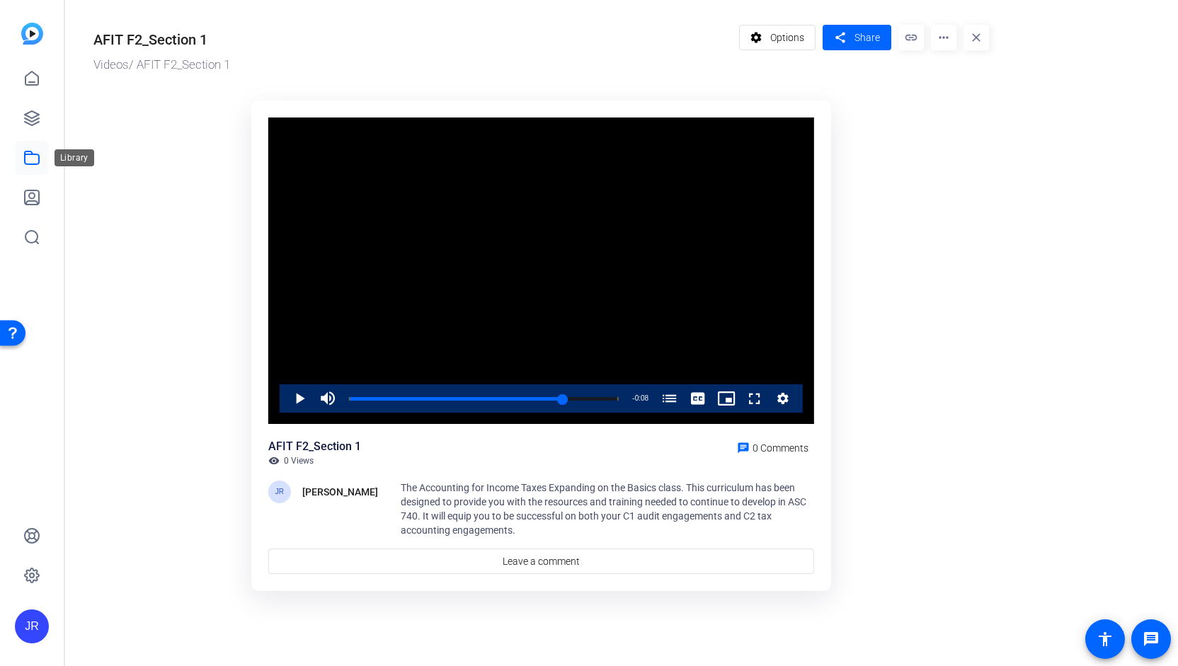
click at [34, 158] on icon at bounding box center [31, 157] width 17 height 17
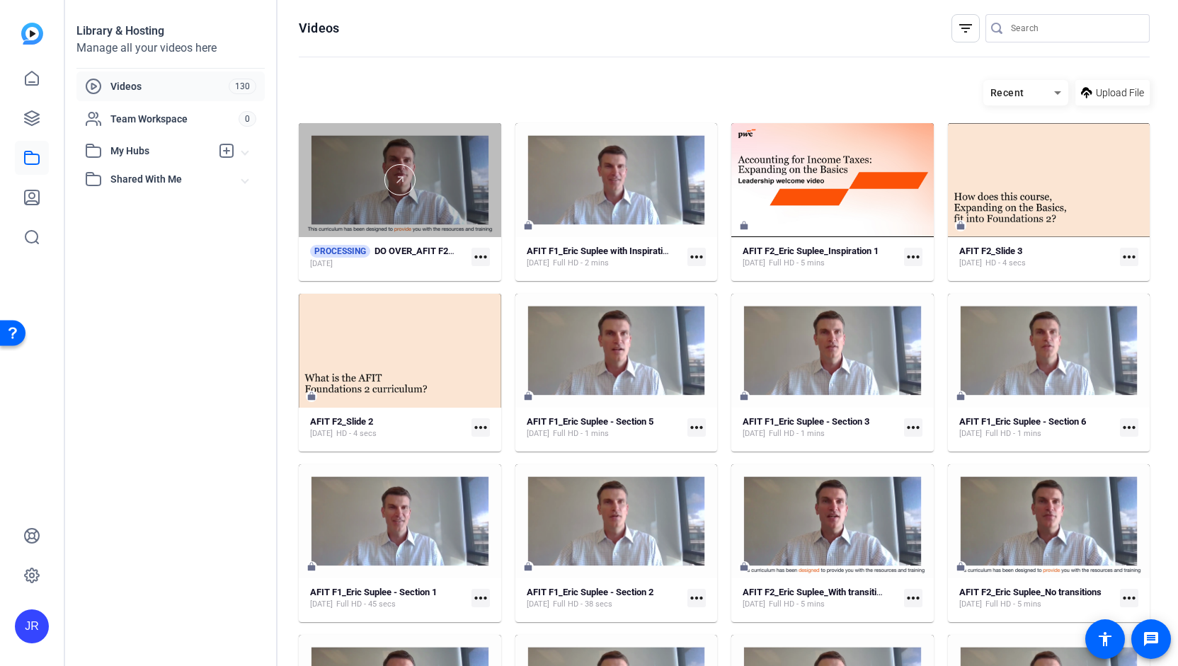
click at [450, 199] on div at bounding box center [400, 180] width 202 height 114
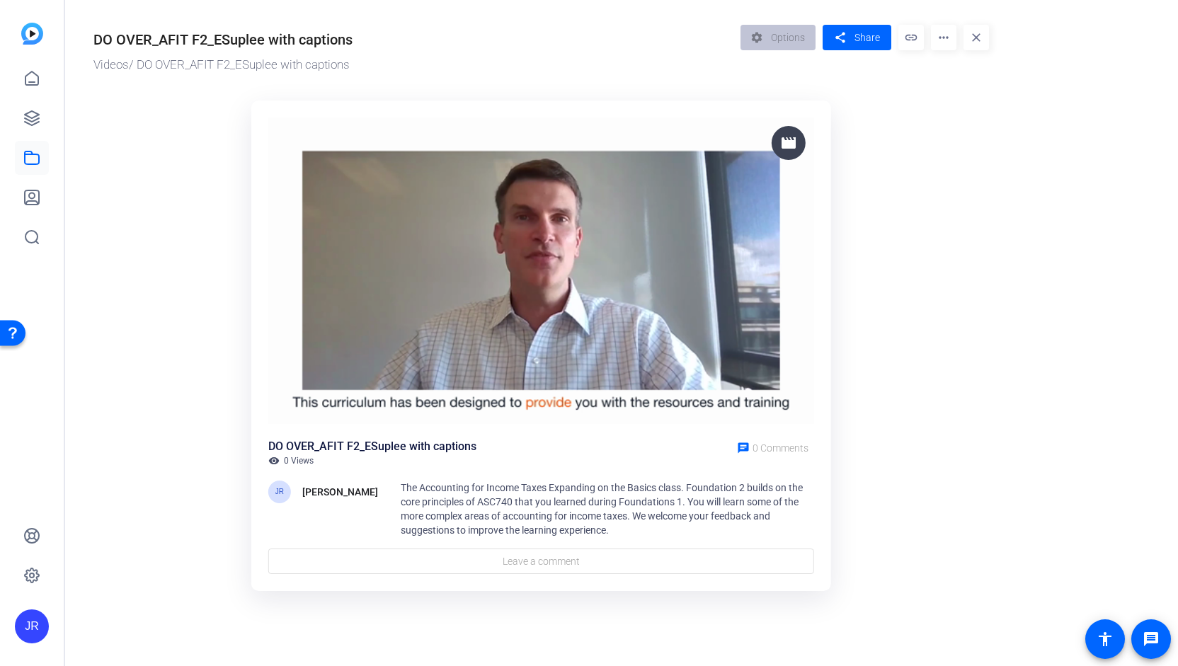
click at [496, 317] on img at bounding box center [541, 270] width 546 height 307
click at [511, 233] on img at bounding box center [541, 270] width 546 height 307
click at [28, 168] on link at bounding box center [32, 158] width 34 height 34
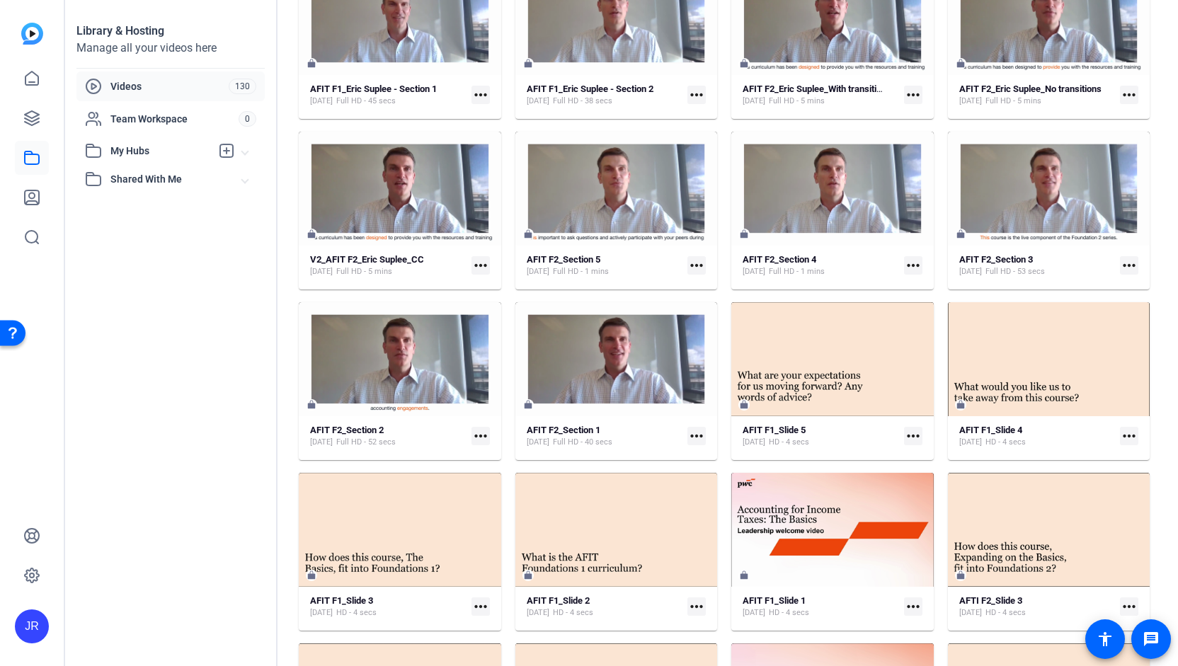
scroll to position [510, 0]
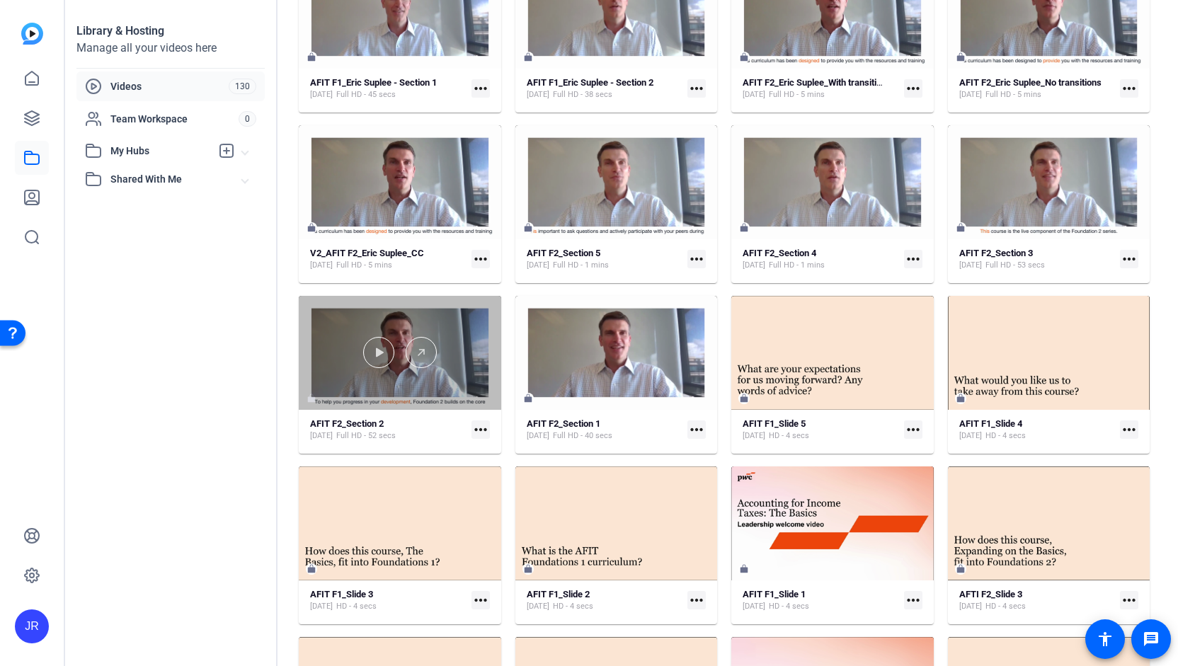
click at [360, 403] on div at bounding box center [400, 353] width 202 height 114
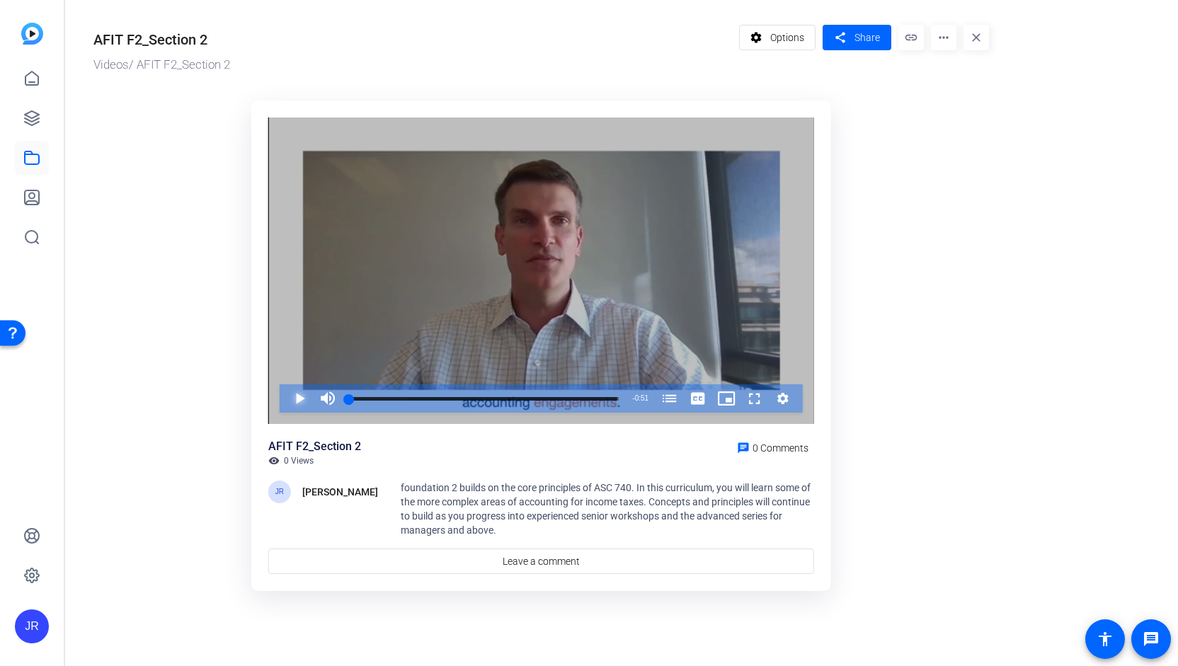
click at [285, 405] on span "Video Player" at bounding box center [285, 398] width 0 height 28
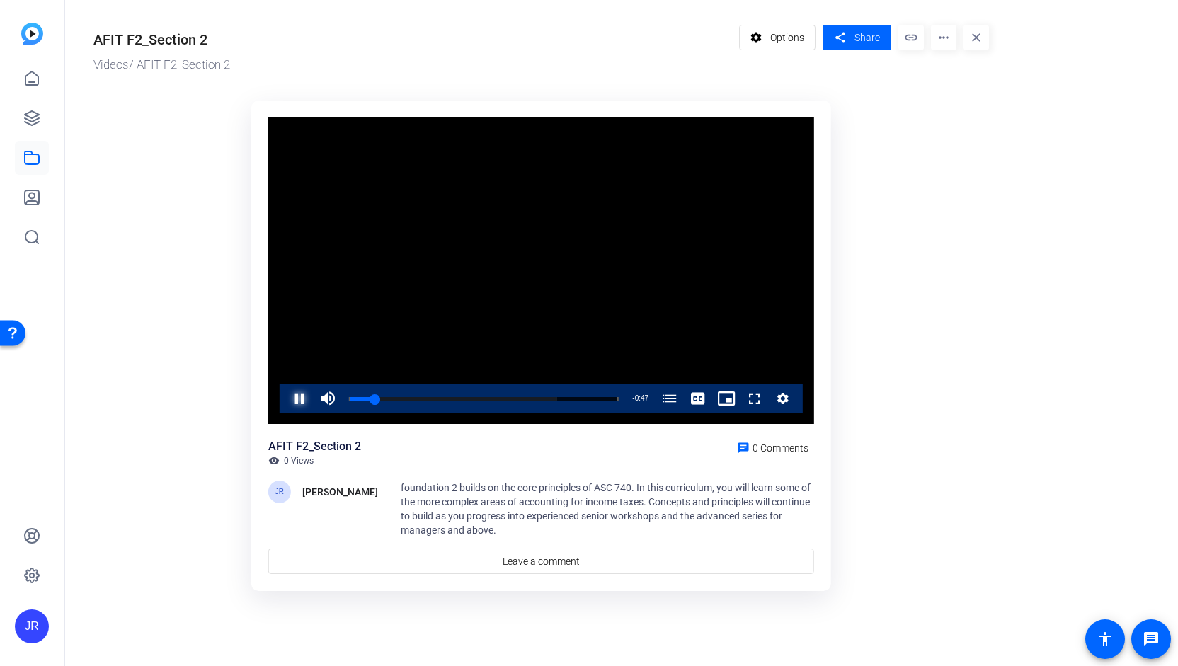
click at [285, 400] on span "Video Player" at bounding box center [285, 398] width 0 height 28
click at [780, 42] on span "Options" at bounding box center [787, 37] width 34 height 27
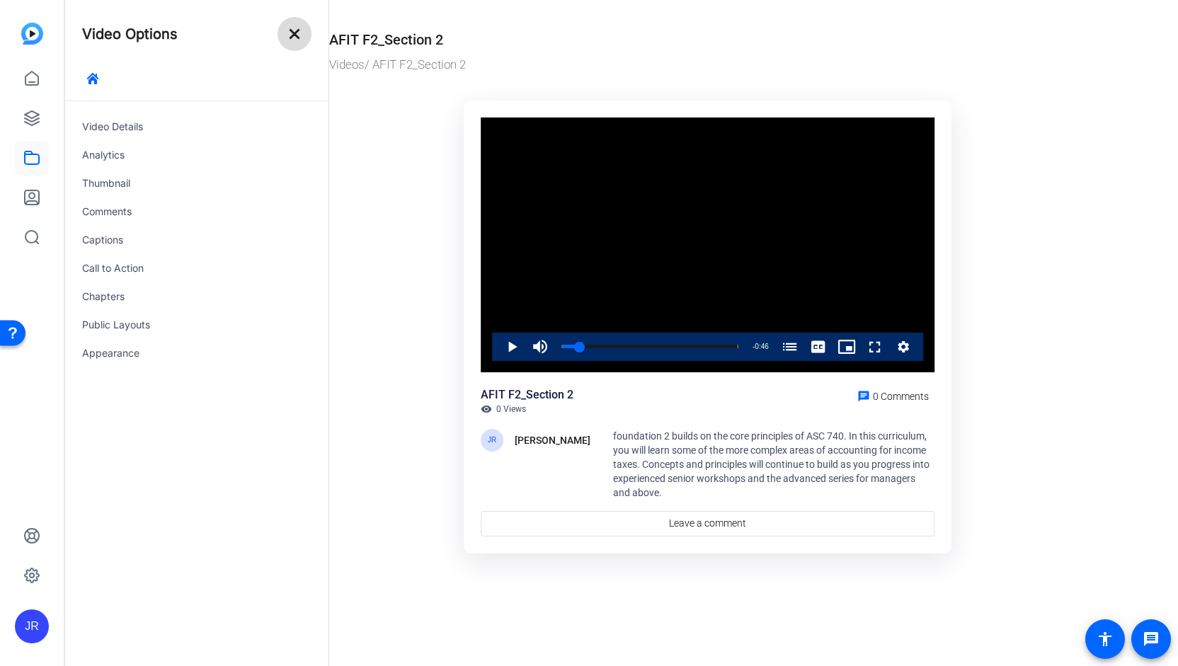
click at [298, 35] on mat-icon "close" at bounding box center [294, 33] width 17 height 17
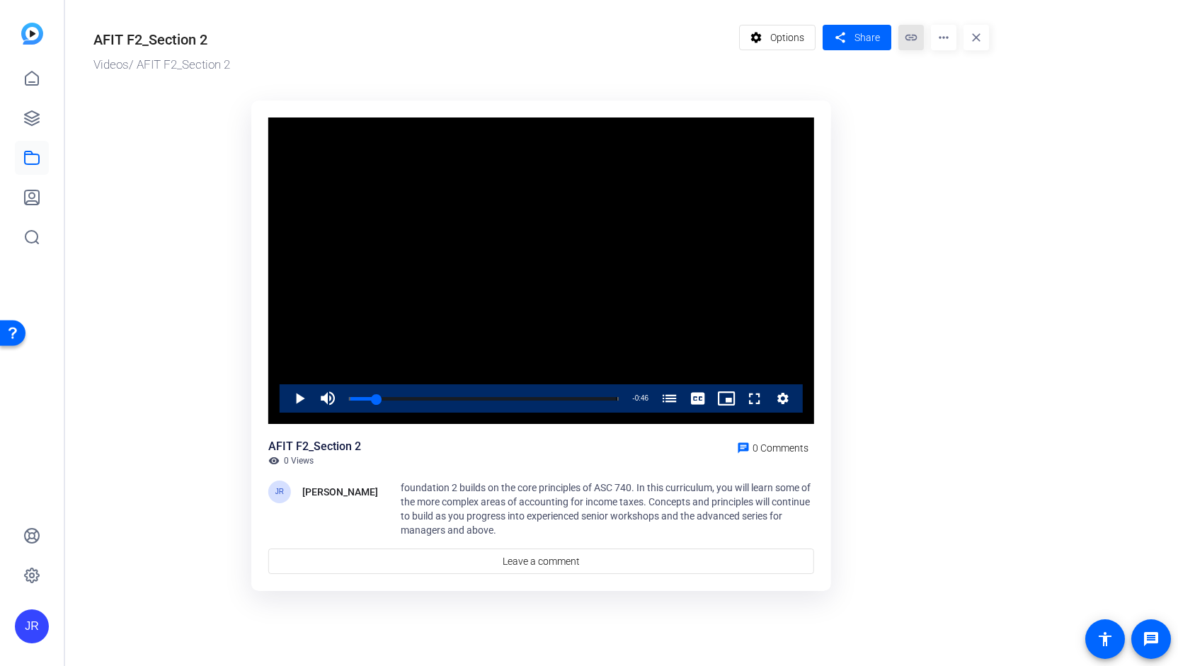
click at [914, 45] on mat-icon "link" at bounding box center [910, 37] width 25 height 25
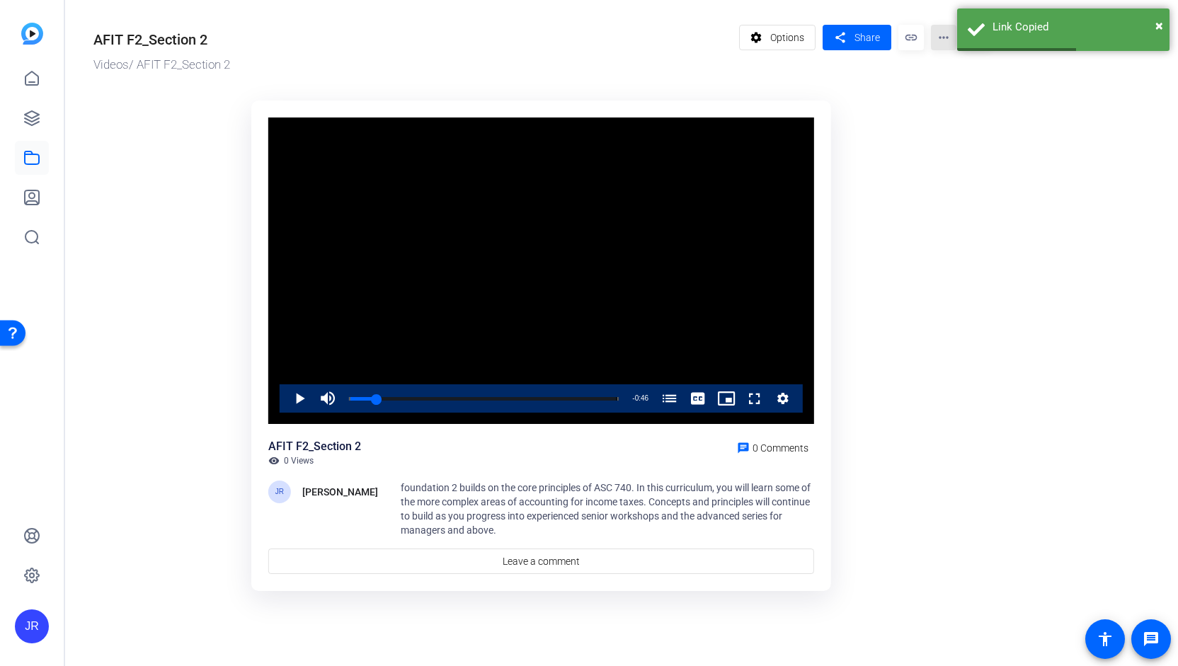
click at [943, 42] on mat-icon "more_horiz" at bounding box center [943, 37] width 25 height 25
click at [948, 81] on span "Edit in Creator" at bounding box center [973, 80] width 62 height 17
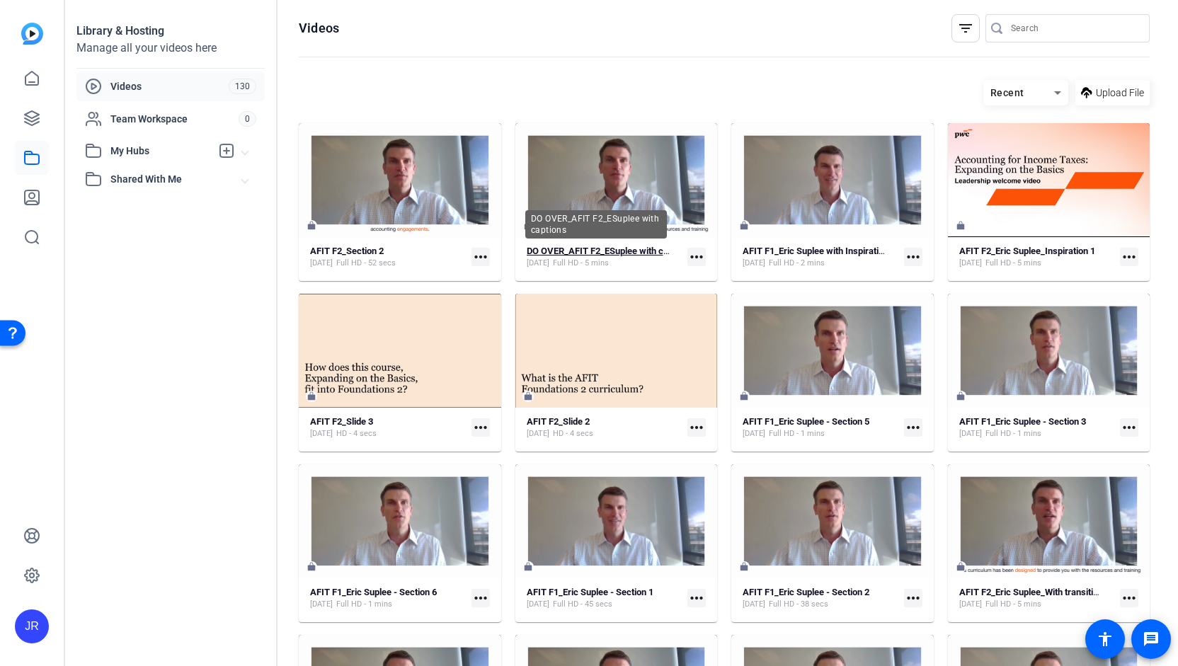
click at [590, 248] on strong "DO OVER_AFIT F2_ESuplee with captions" at bounding box center [610, 251] width 166 height 11
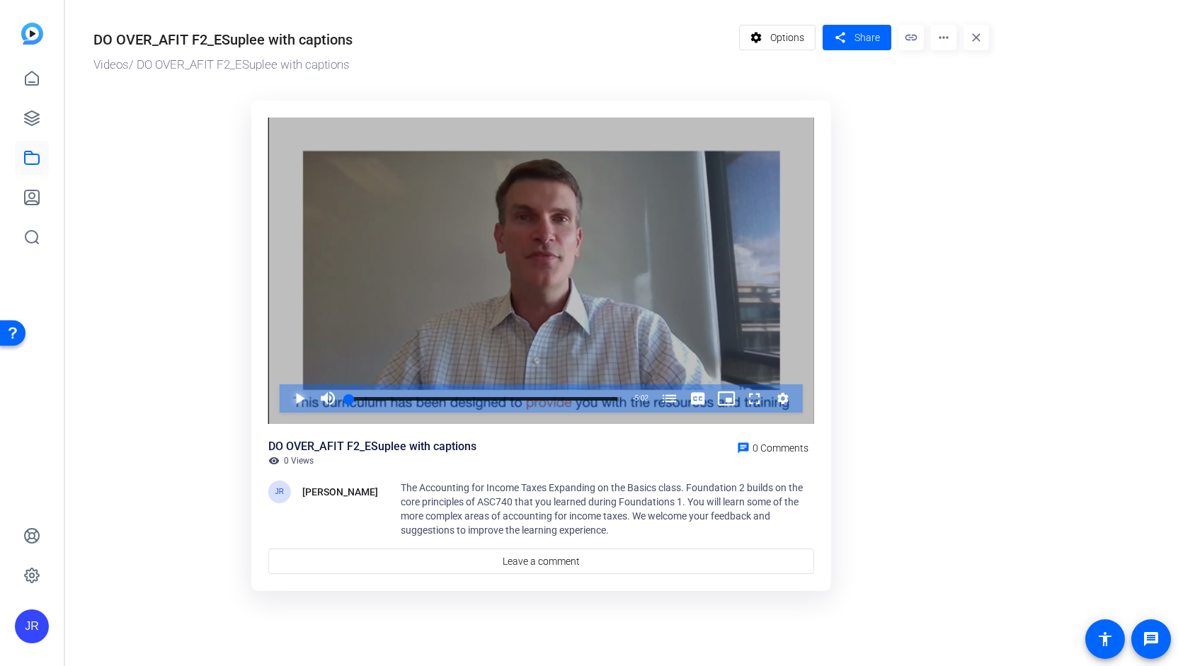
click at [285, 396] on span "Video Player" at bounding box center [285, 398] width 0 height 28
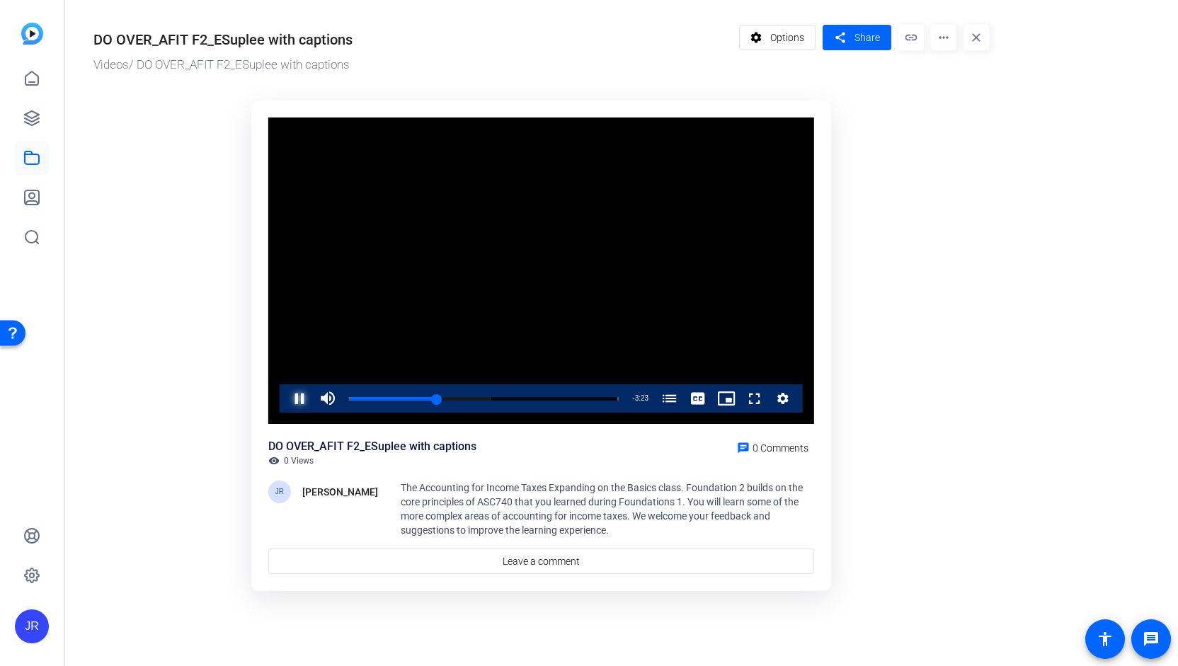
click at [285, 398] on span "Video Player" at bounding box center [285, 398] width 0 height 28
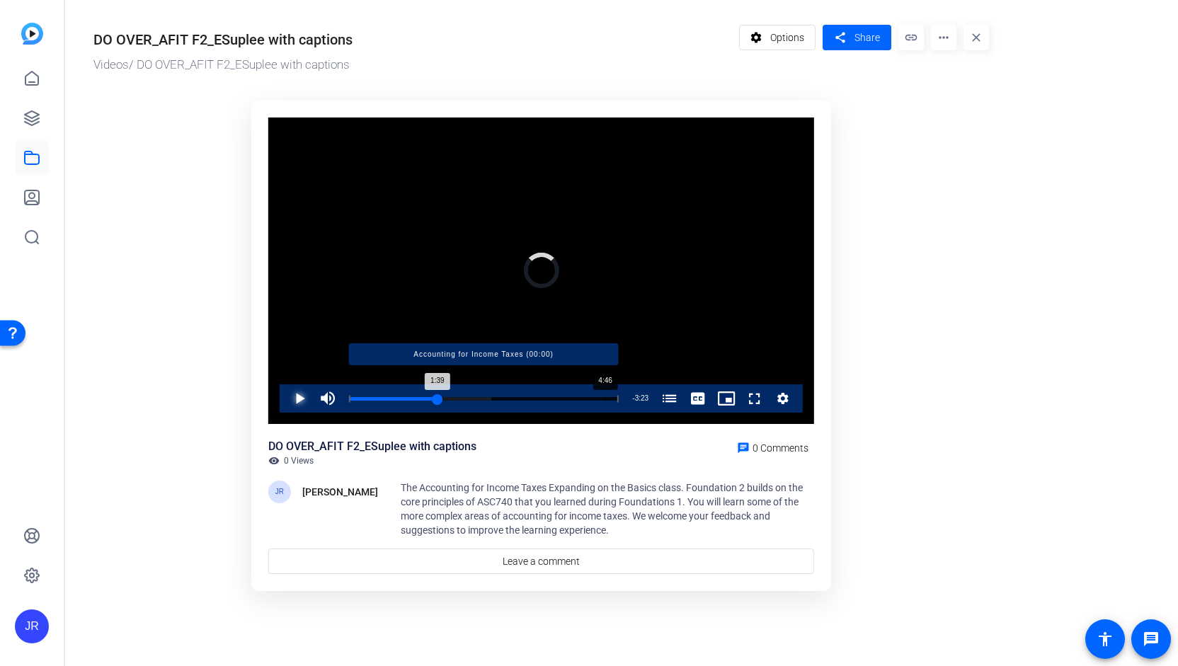
click at [604, 400] on div "Progress Bar" at bounding box center [484, 398] width 270 height 7
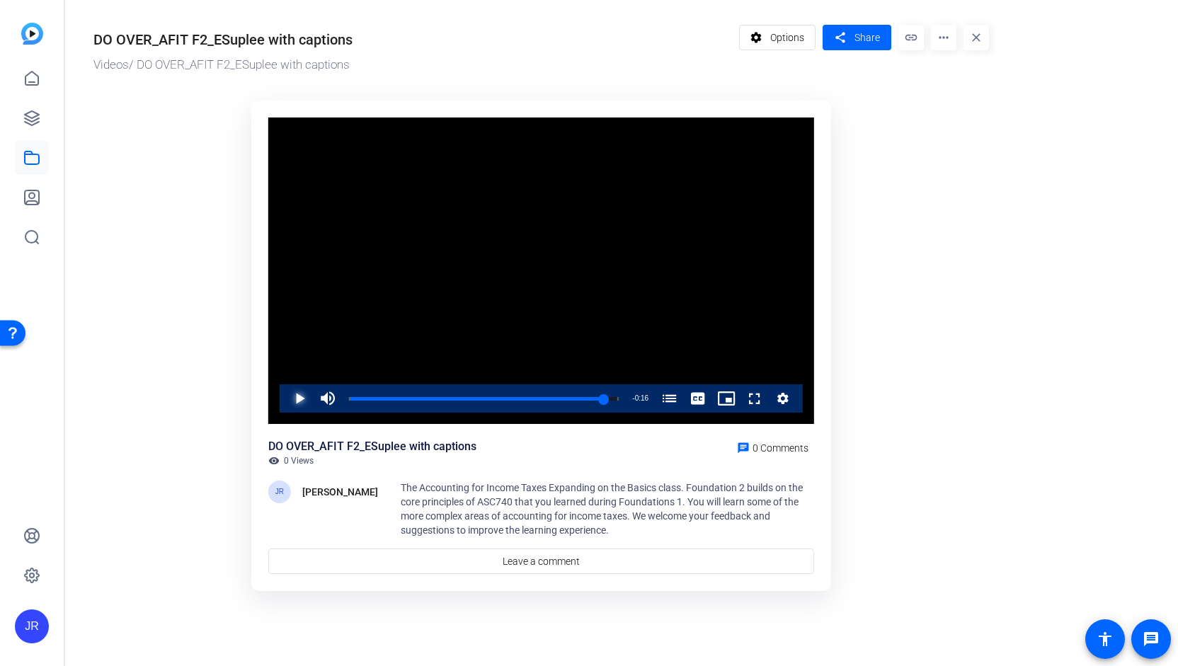
click at [285, 395] on span "Video Player" at bounding box center [285, 398] width 0 height 28
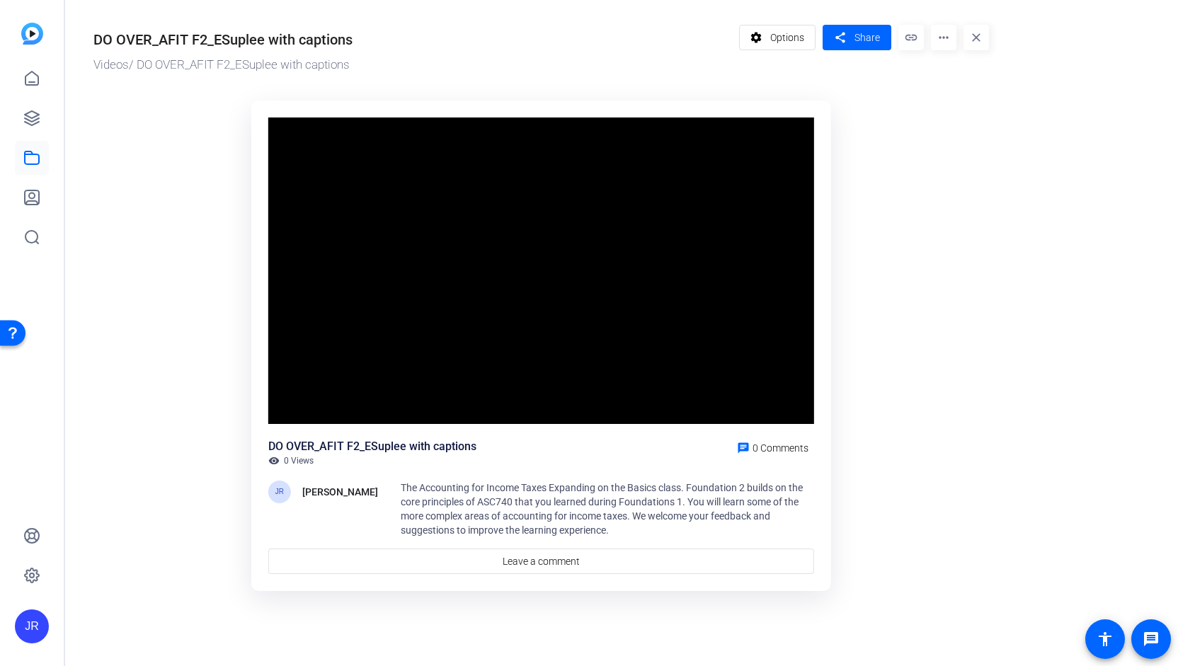
click at [540, 434] on div "Video Player is loading. Play Video Pause Mute 0% Current Time 0:58 / Duration …" at bounding box center [541, 345] width 580 height 491
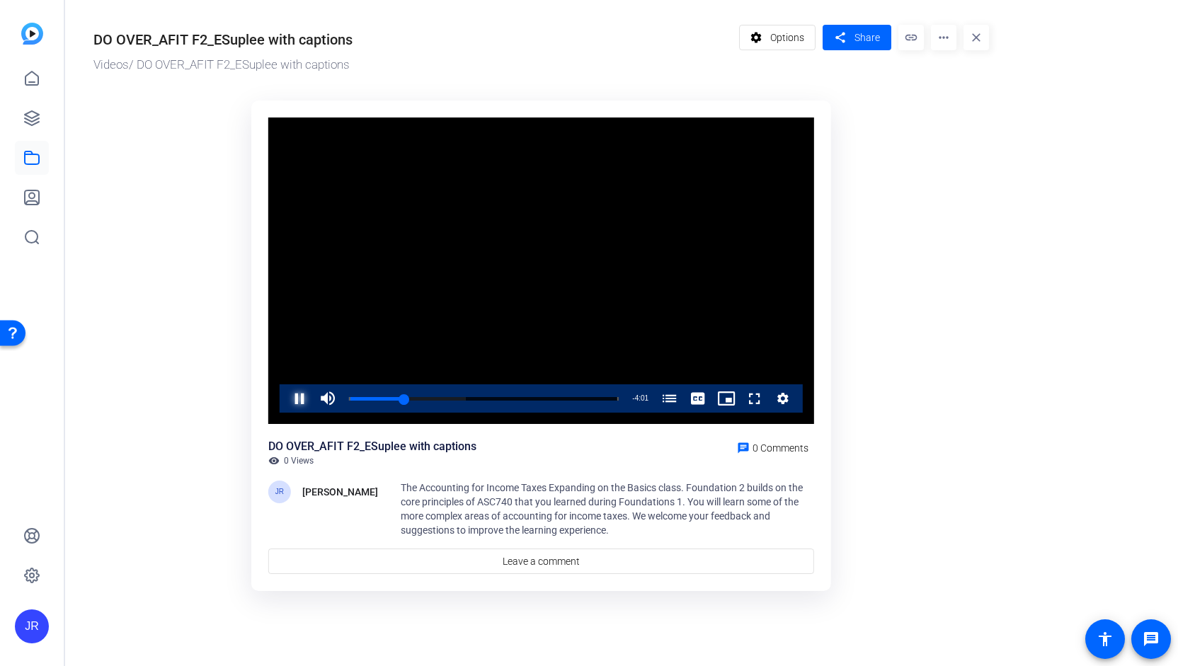
click at [285, 393] on span "Video Player" at bounding box center [285, 398] width 0 height 28
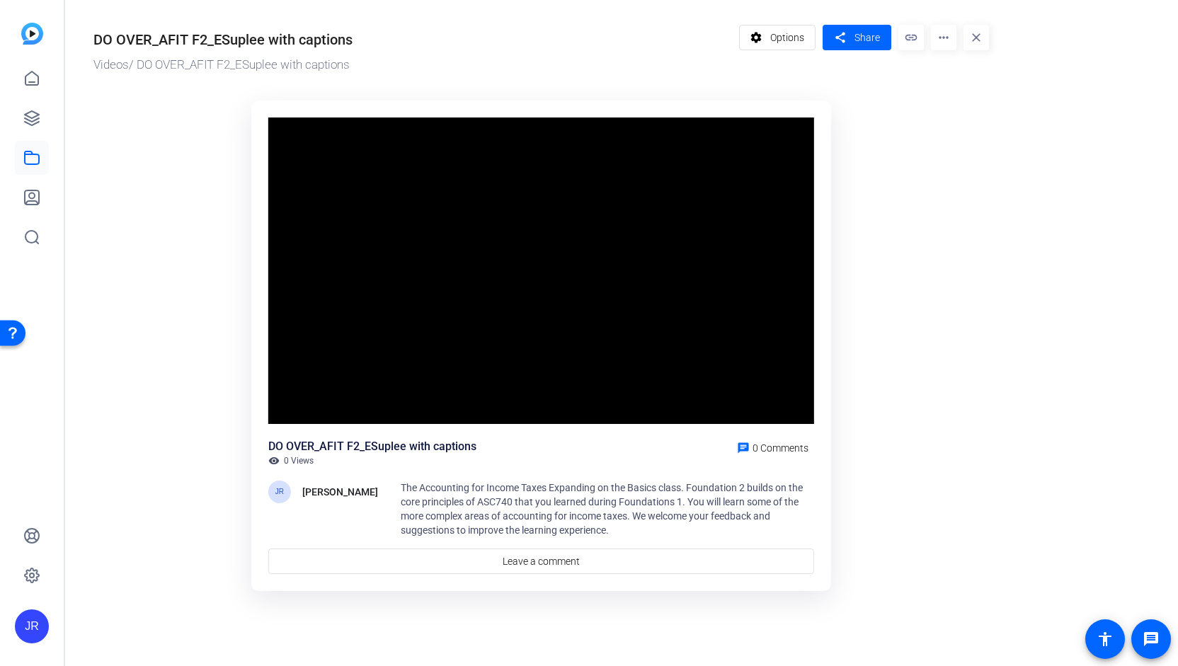
click at [301, 477] on div "DO OVER_AFIT F2_ESuplee with captions visibility 0 Views chat 0 Comments JR Jen…" at bounding box center [541, 506] width 546 height 136
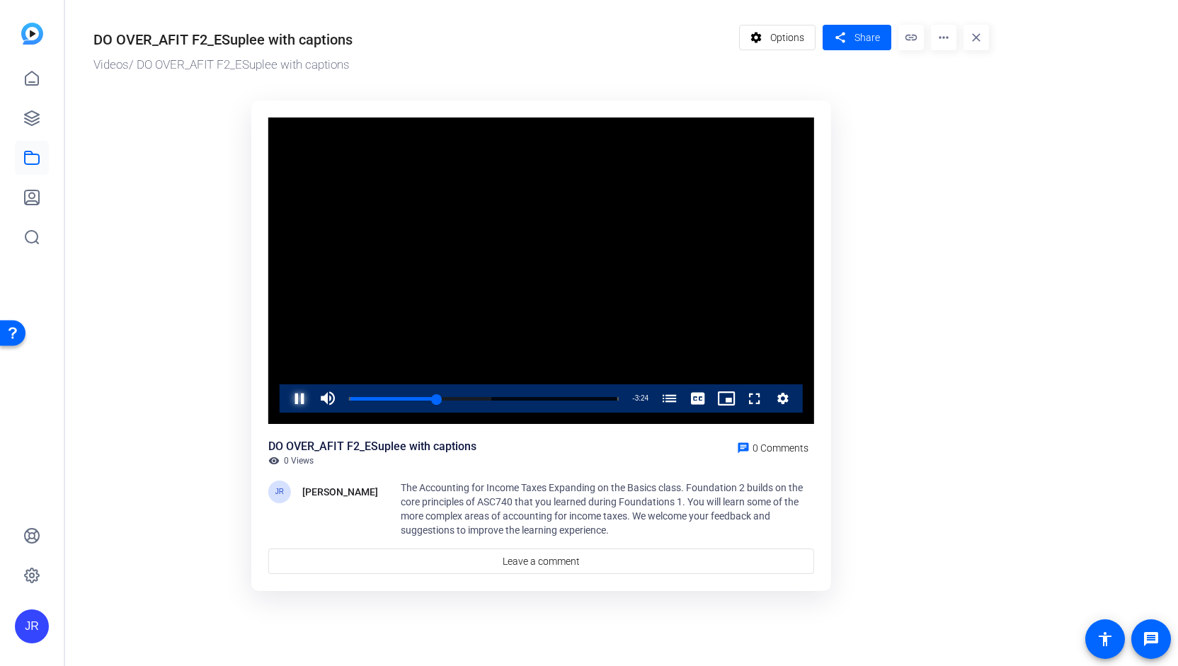
click at [285, 398] on span "Video Player" at bounding box center [285, 398] width 0 height 28
click at [945, 34] on mat-icon "more_horiz" at bounding box center [943, 37] width 25 height 25
click at [954, 79] on span "Edit in Creator" at bounding box center [973, 80] width 62 height 17
